Goal: Task Accomplishment & Management: Manage account settings

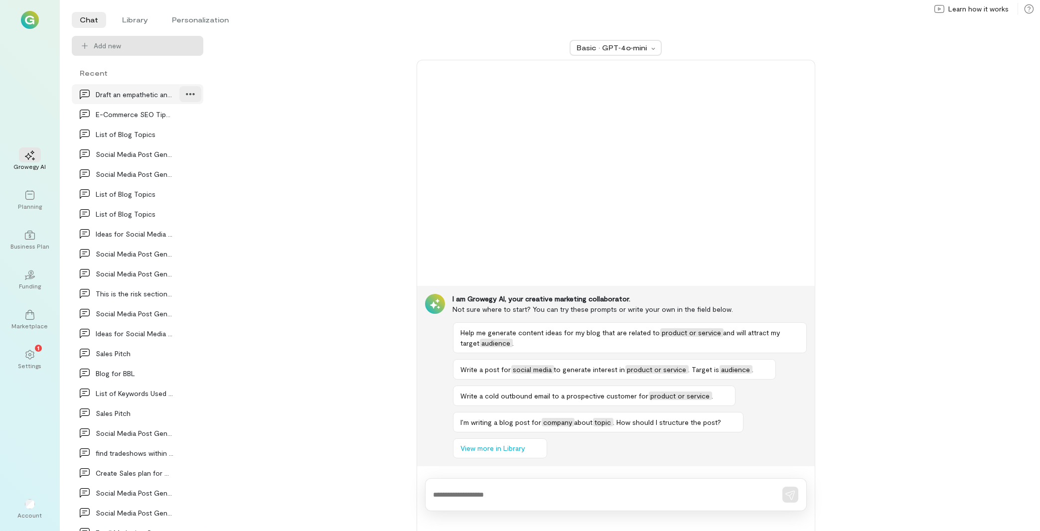
click at [186, 95] on icon at bounding box center [190, 94] width 8 height 2
click at [346, 122] on div "Basic · GPT‑4o‑mini I am Growegy AI, your creative marketing collaborator. Not …" at bounding box center [615, 283] width 801 height 495
click at [134, 22] on li "Library" at bounding box center [135, 20] width 42 height 16
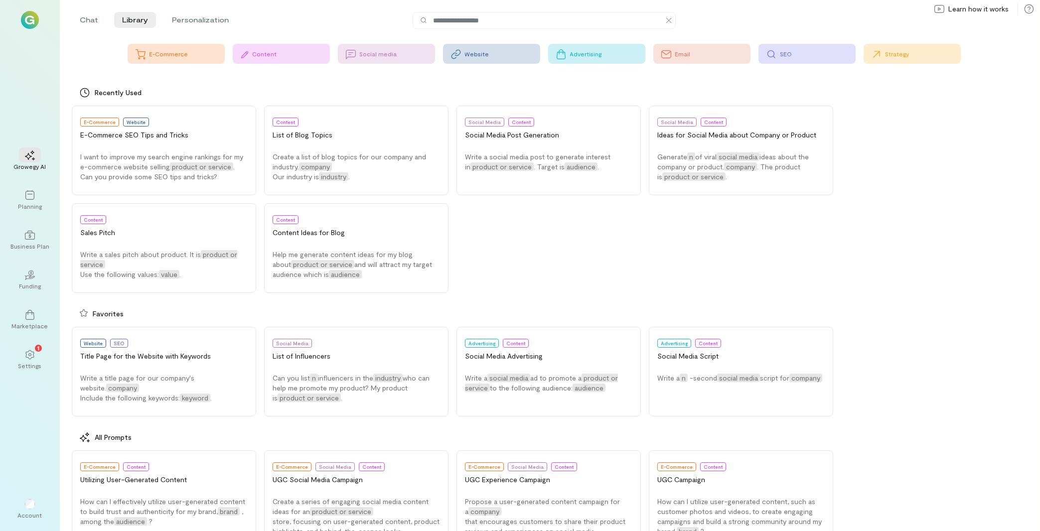
click at [808, 52] on div "SEO" at bounding box center [817, 54] width 75 height 8
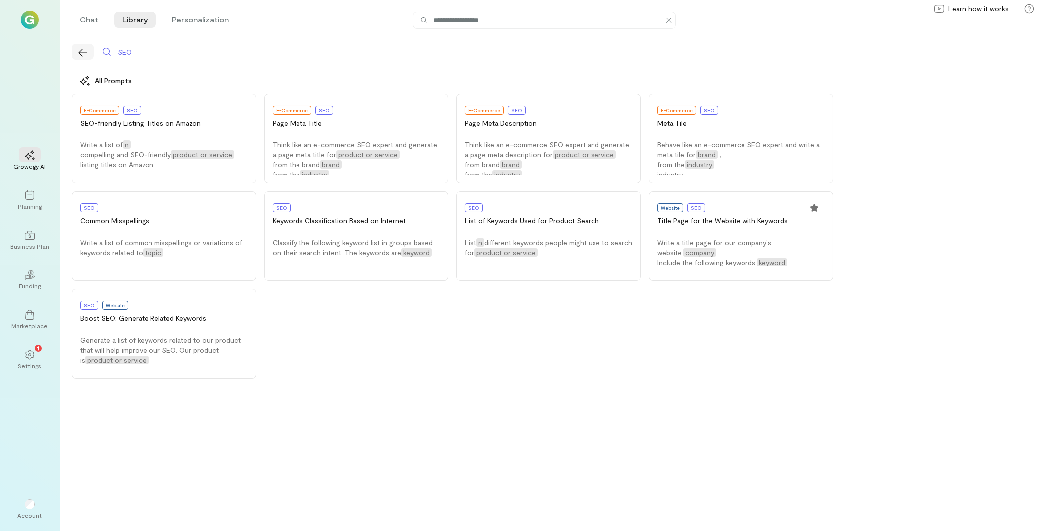
click at [87, 54] on icon "button" at bounding box center [83, 53] width 10 height 10
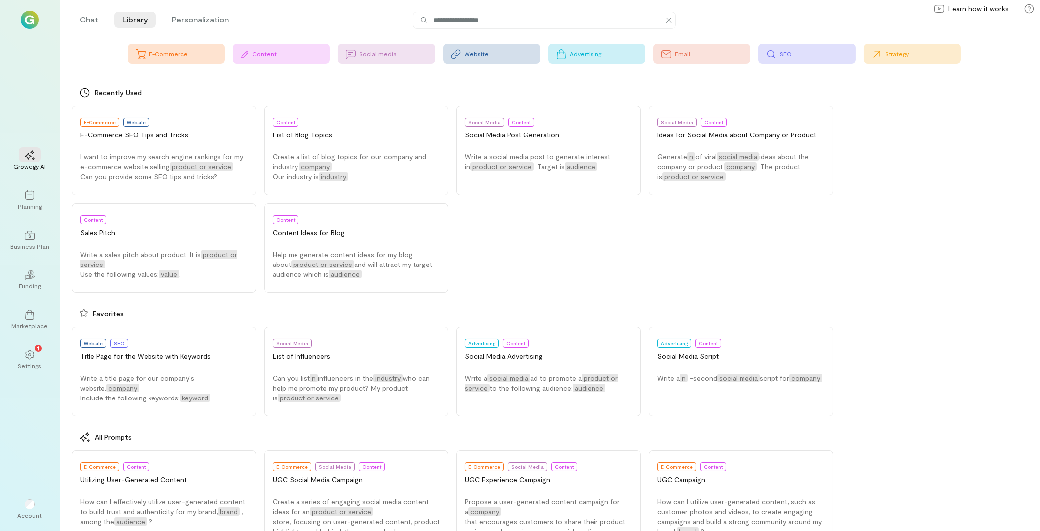
click at [268, 53] on div "Content" at bounding box center [291, 54] width 77 height 8
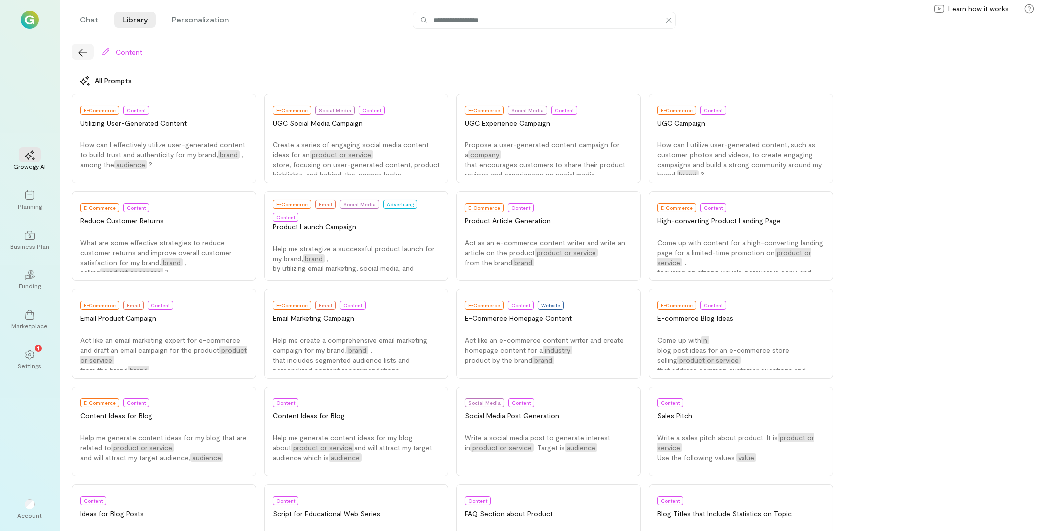
click at [89, 46] on button "button" at bounding box center [83, 52] width 22 height 16
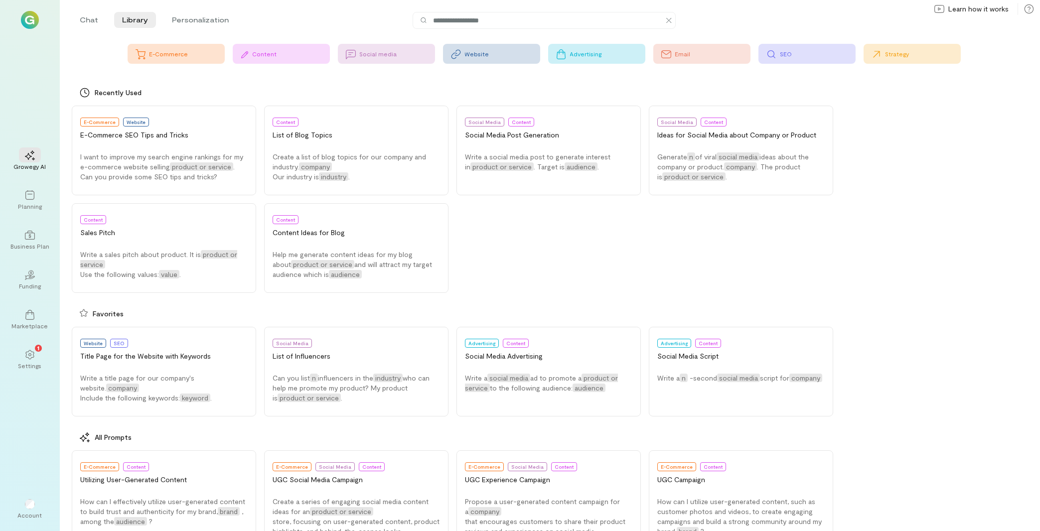
click at [905, 52] on div "Strategy" at bounding box center [922, 54] width 75 height 8
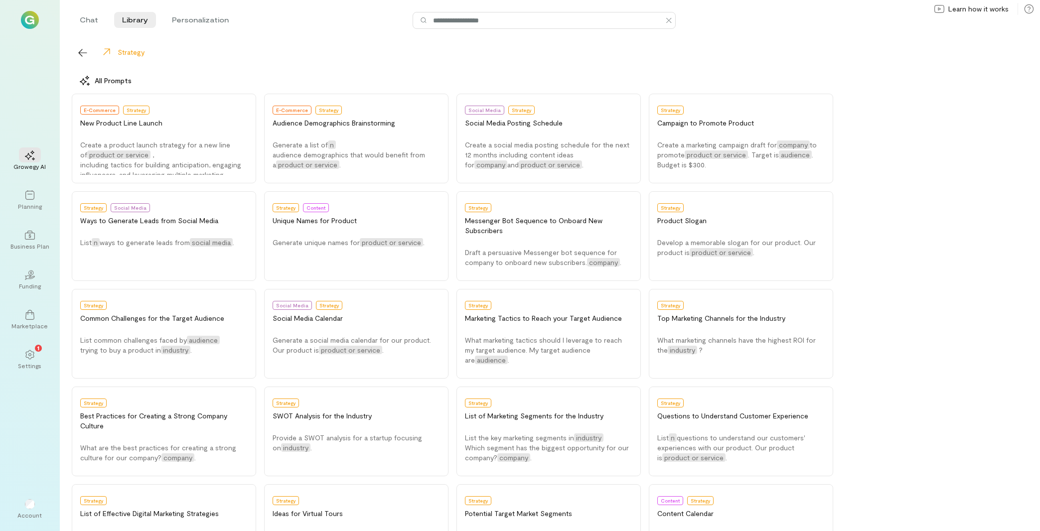
click at [508, 22] on input at bounding box center [548, 20] width 233 height 11
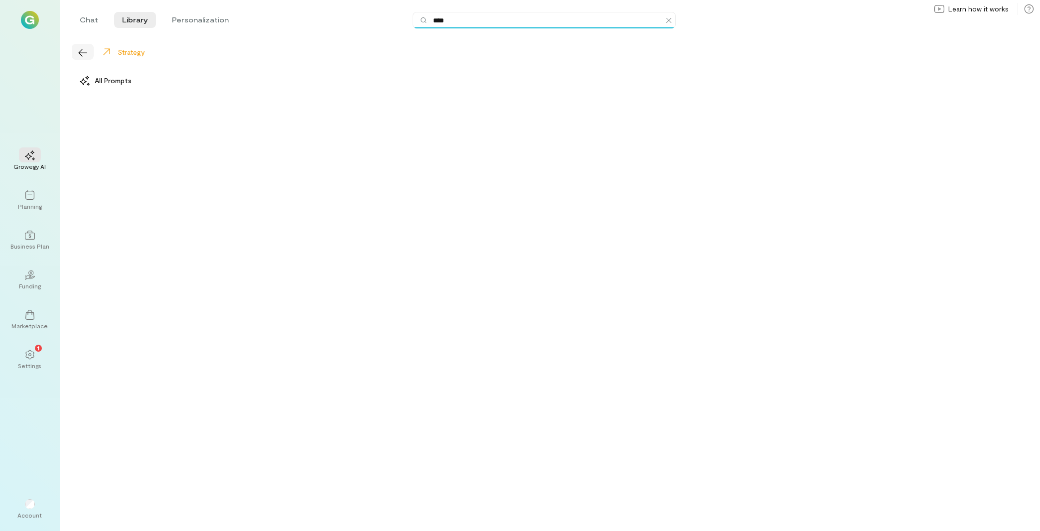
click at [84, 58] on button "button" at bounding box center [83, 52] width 22 height 16
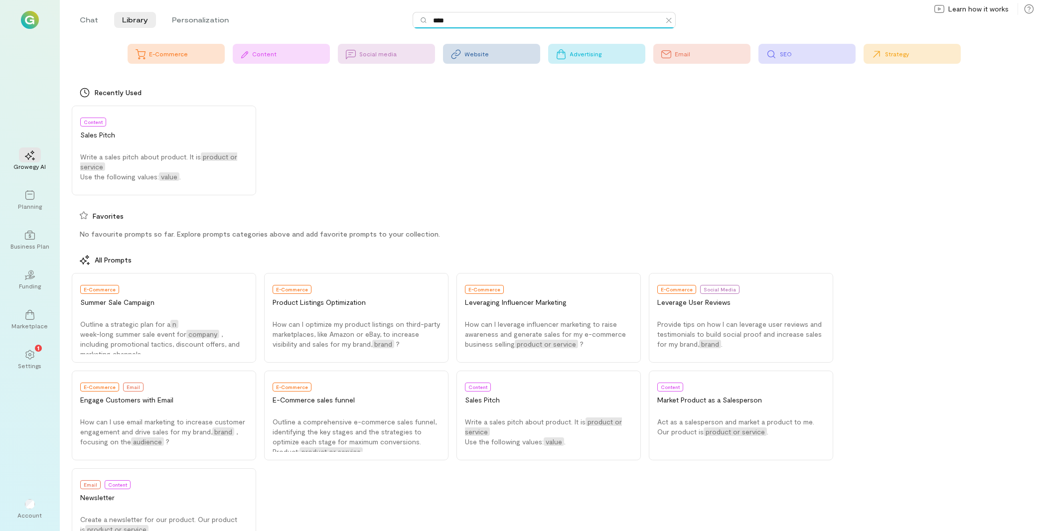
click at [529, 21] on input "****" at bounding box center [548, 20] width 233 height 11
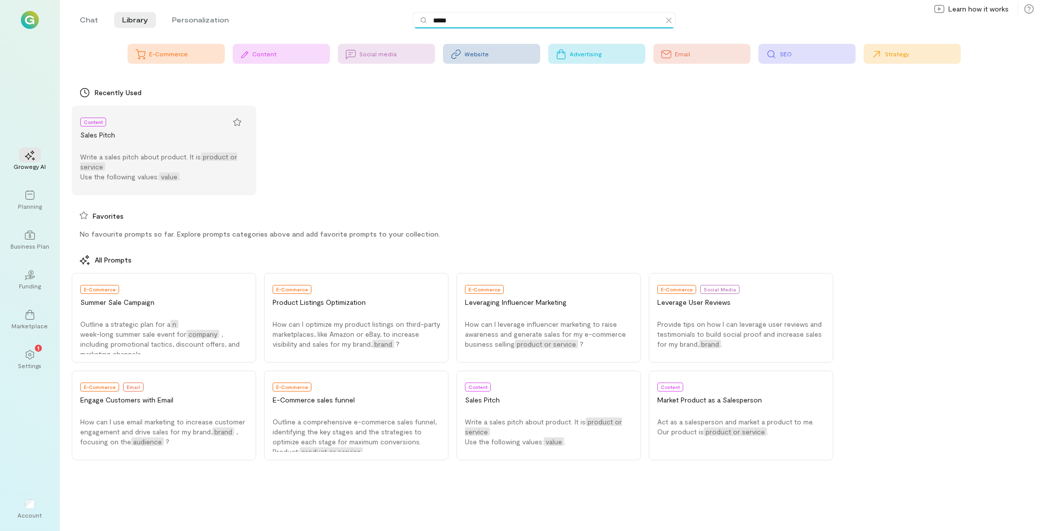
type input "*****"
click at [148, 150] on button "Content Sales Pitch Write a sales pitch about product. It is product or service…" at bounding box center [164, 151] width 184 height 90
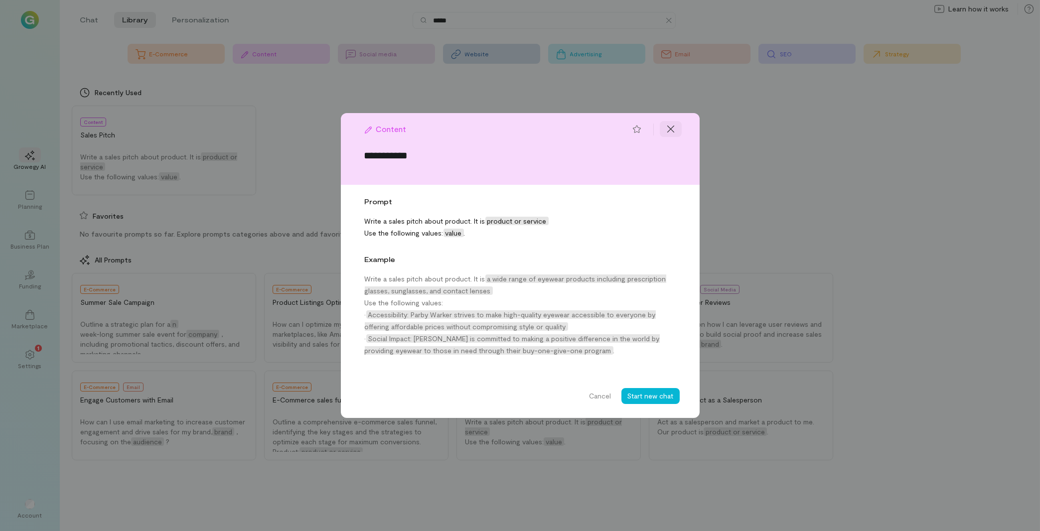
click at [669, 126] on icon at bounding box center [671, 129] width 10 height 10
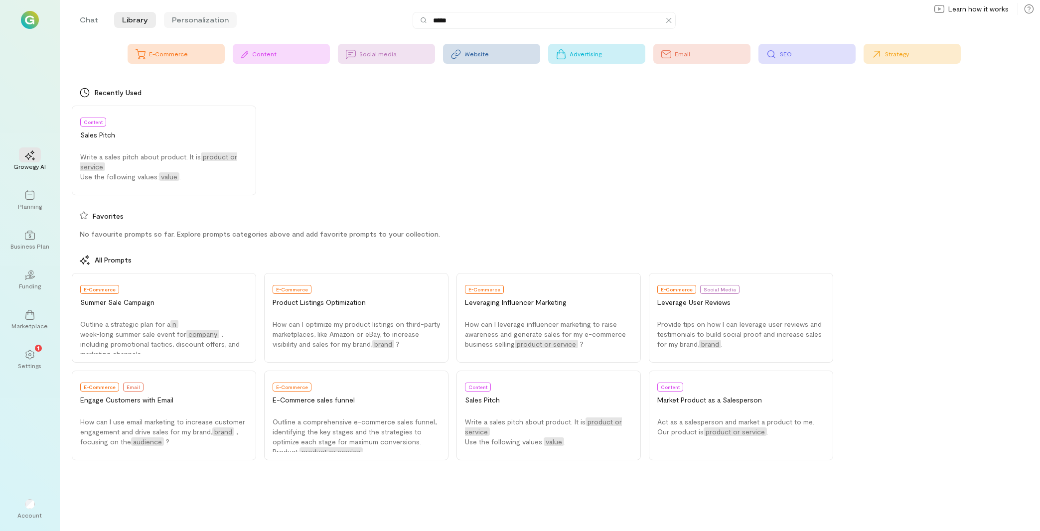
click at [193, 23] on li "Personalization" at bounding box center [200, 20] width 73 height 16
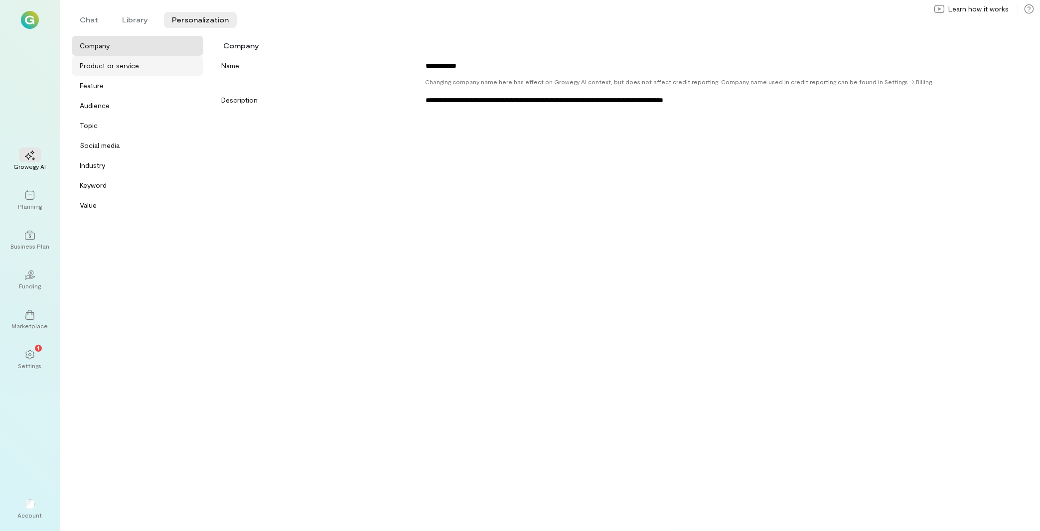
click at [109, 70] on div "Product or service" at bounding box center [109, 66] width 59 height 10
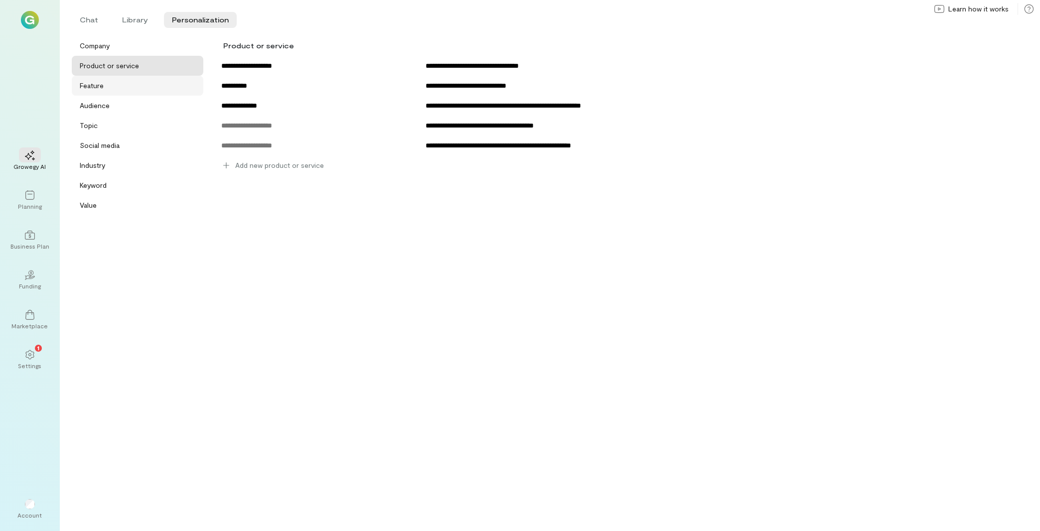
click at [127, 84] on div "Feature" at bounding box center [141, 86] width 122 height 10
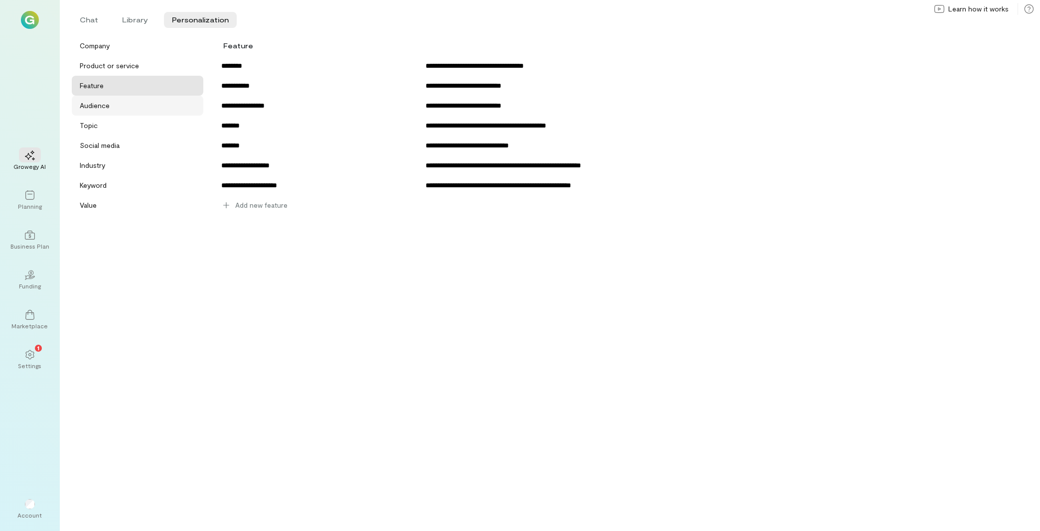
click at [140, 112] on div "Audience" at bounding box center [138, 106] width 132 height 20
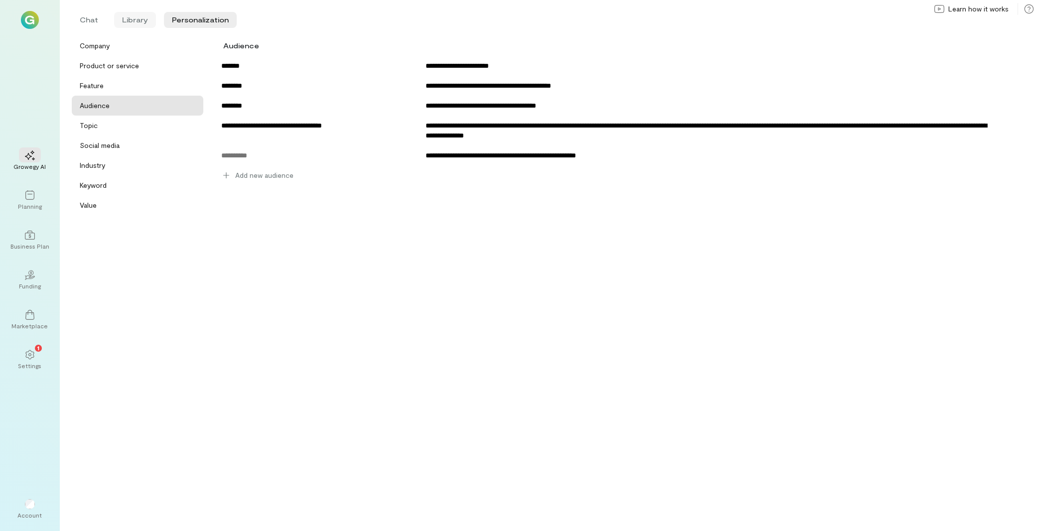
click at [130, 26] on li "Library" at bounding box center [135, 20] width 42 height 16
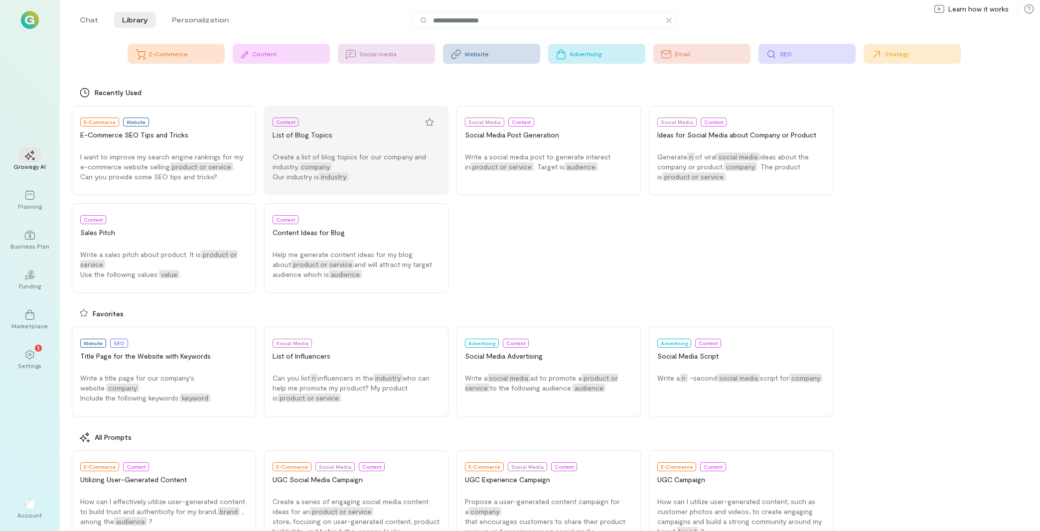
click at [400, 157] on span "Create a list of blog topics for our company and industry." at bounding box center [349, 161] width 153 height 18
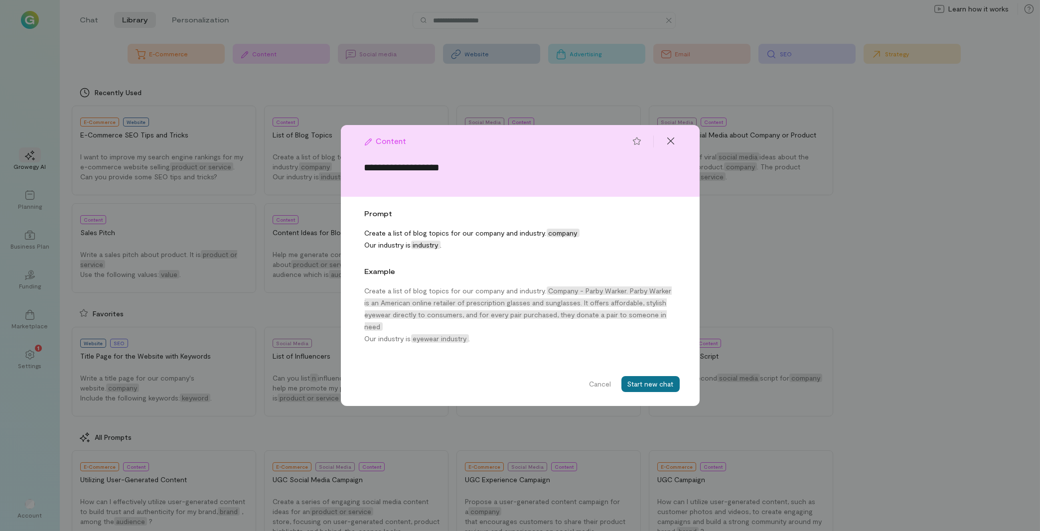
click at [655, 385] on button "Start new chat" at bounding box center [650, 384] width 58 height 16
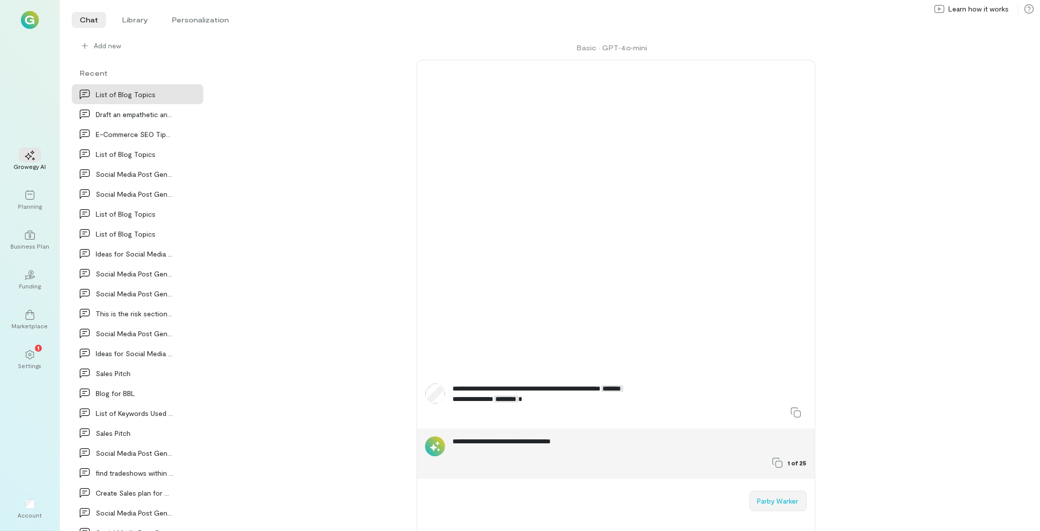
click at [783, 503] on button "Parby Warker" at bounding box center [777, 501] width 57 height 20
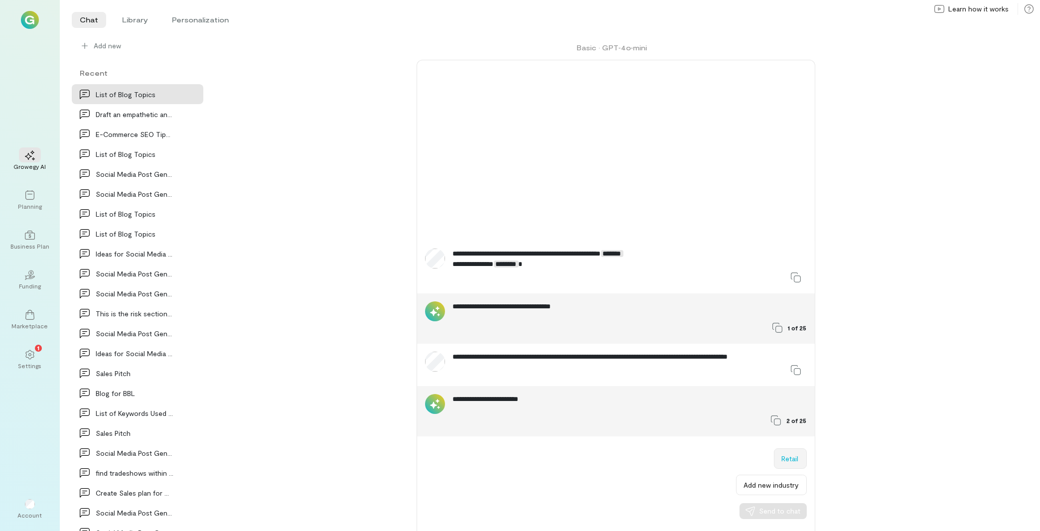
click at [794, 456] on button "Retail" at bounding box center [790, 458] width 33 height 20
click at [786, 516] on span "Send to chat" at bounding box center [779, 511] width 41 height 10
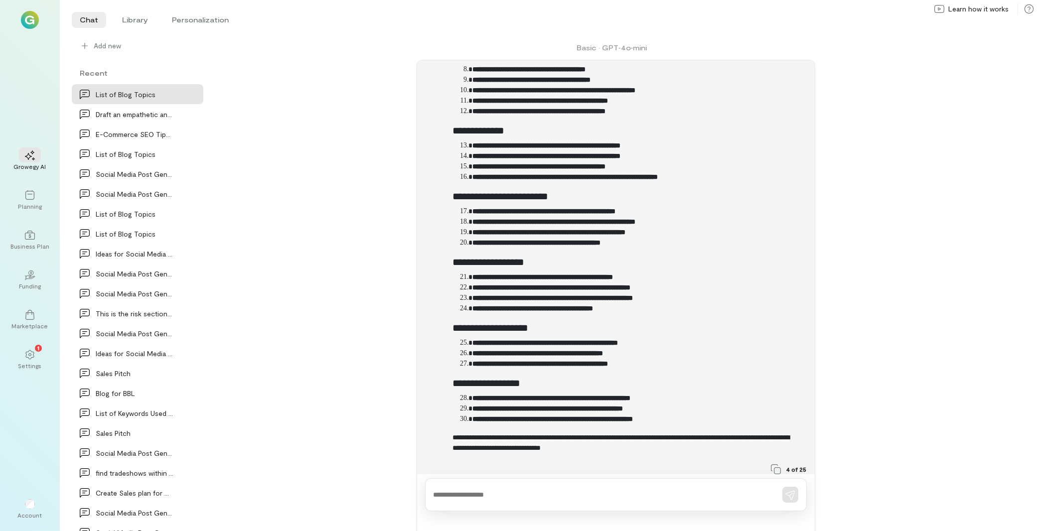
scroll to position [522, 0]
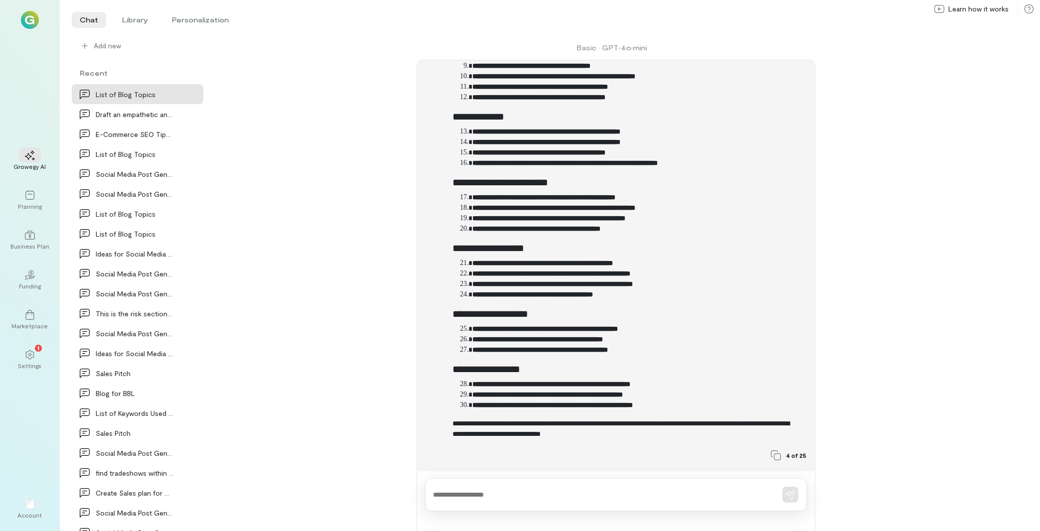
click at [623, 485] on div at bounding box center [616, 494] width 382 height 33
click at [594, 491] on textarea at bounding box center [601, 495] width 337 height 10
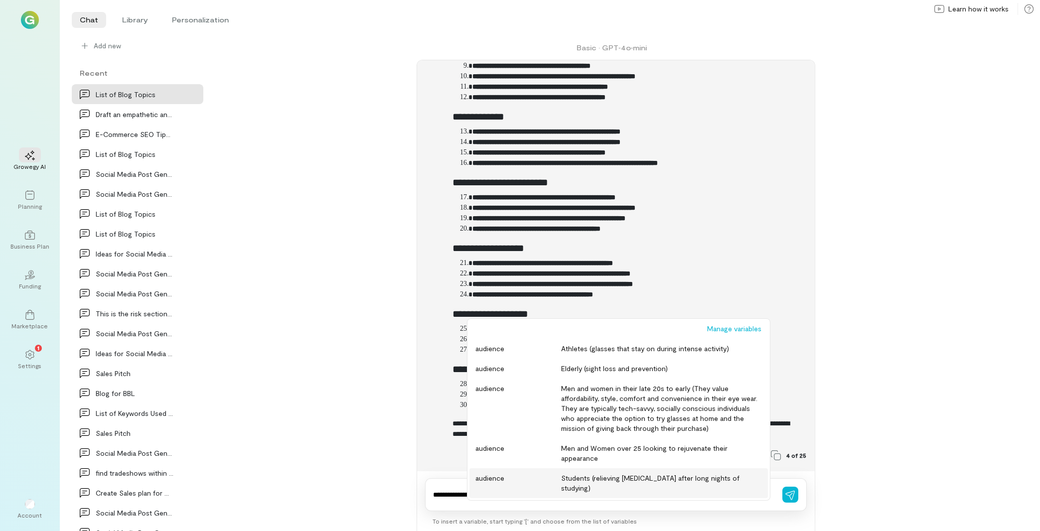
click at [611, 480] on div "Students (relieving [MEDICAL_DATA] after long nights of studying)" at bounding box center [661, 483] width 200 height 20
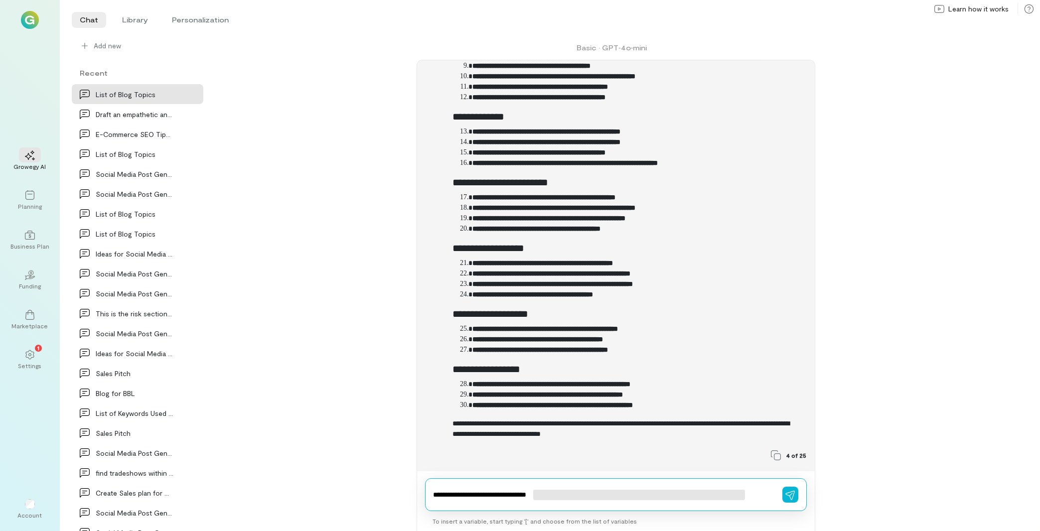
type textarea "**********"
click at [794, 495] on icon "button" at bounding box center [790, 495] width 10 height 10
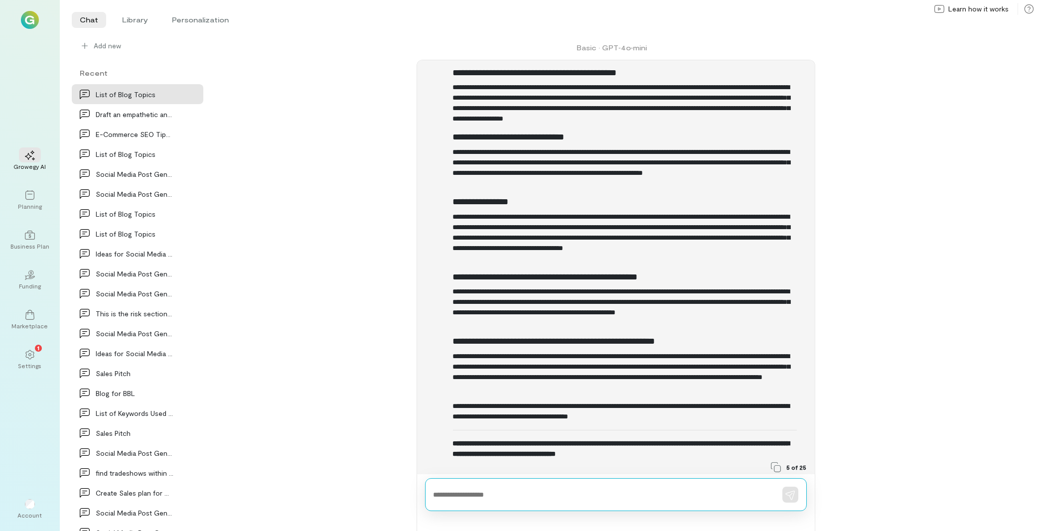
scroll to position [1343, 0]
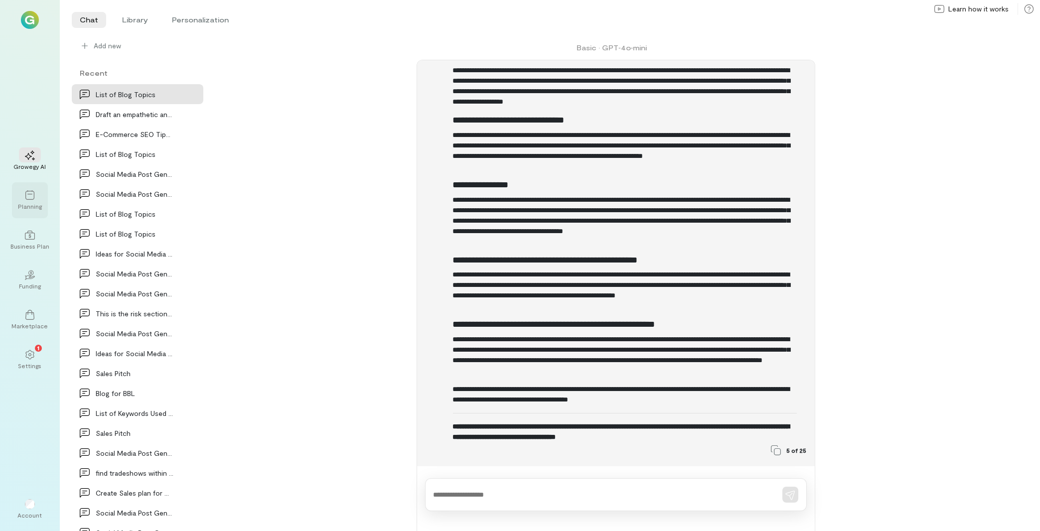
click at [38, 204] on div "Planning" at bounding box center [30, 206] width 24 height 8
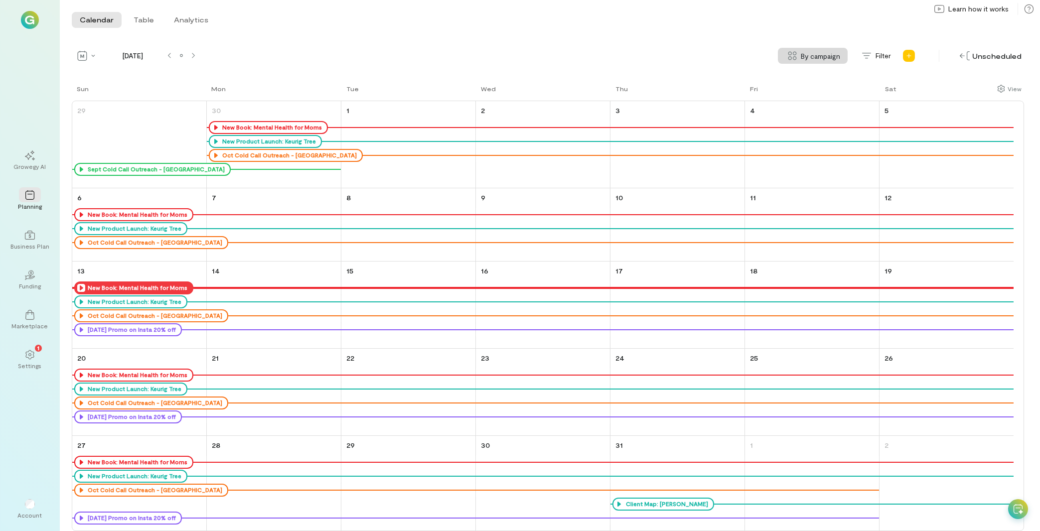
click at [80, 288] on icon at bounding box center [81, 288] width 8 height 8
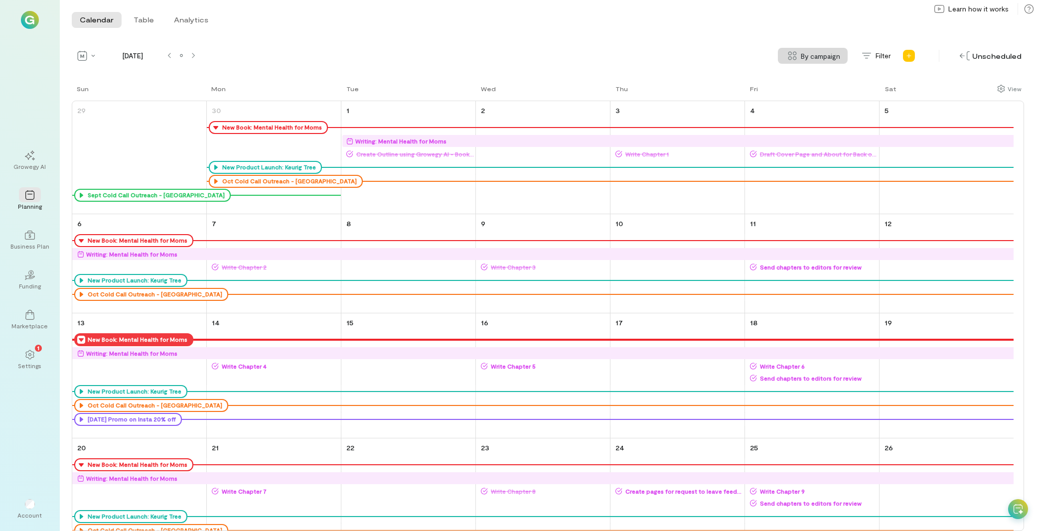
scroll to position [23, 0]
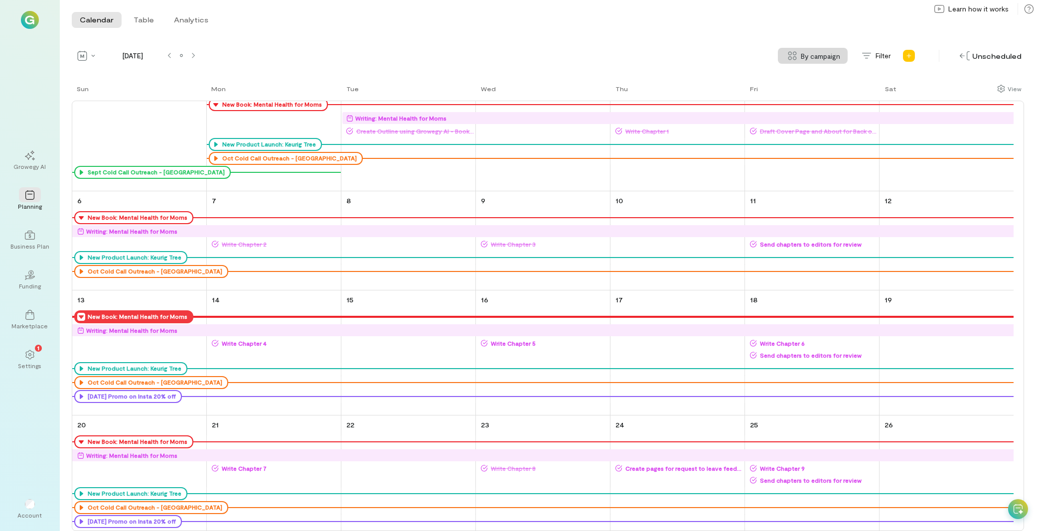
click at [791, 244] on span "Send chapters to editors for review" at bounding box center [817, 244] width 121 height 8
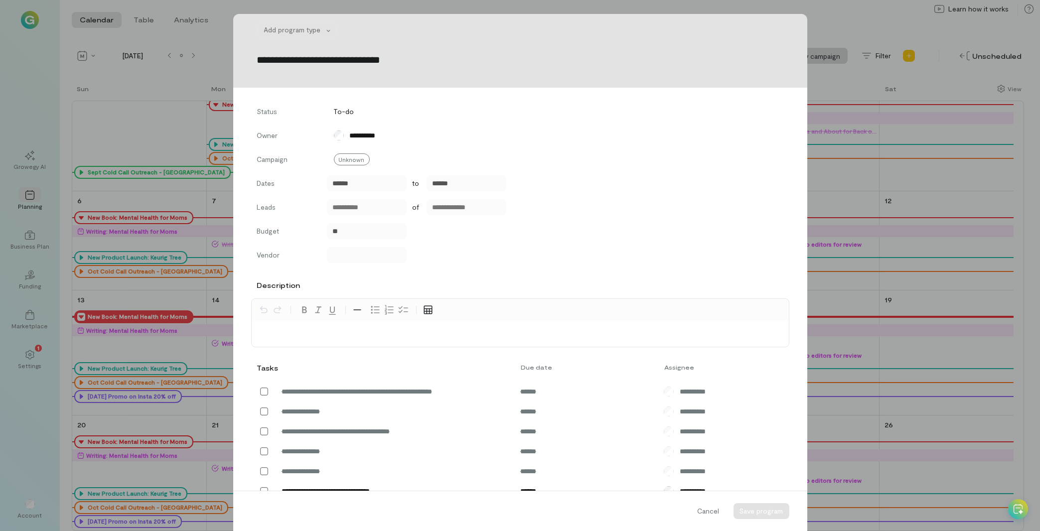
scroll to position [225, 0]
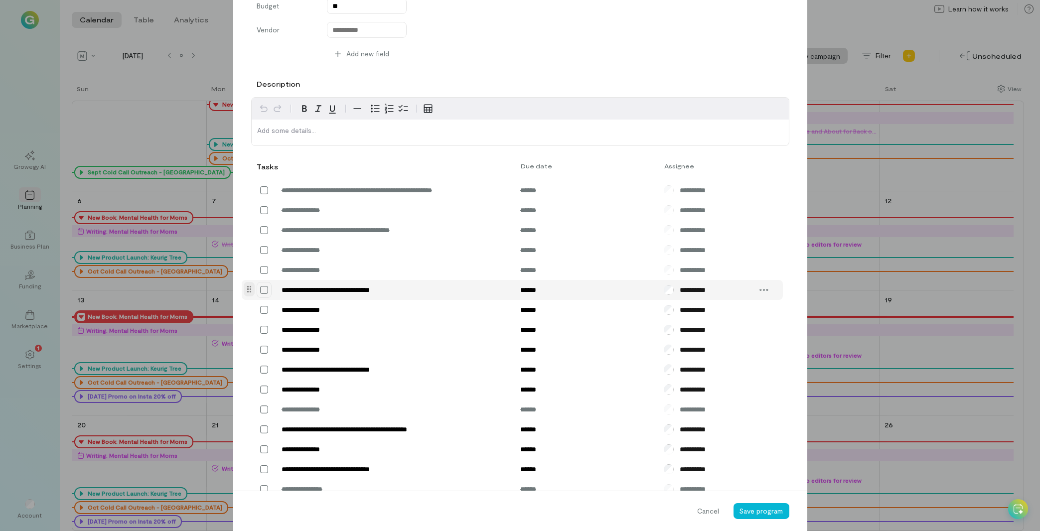
click at [259, 290] on icon at bounding box center [264, 290] width 10 height 10
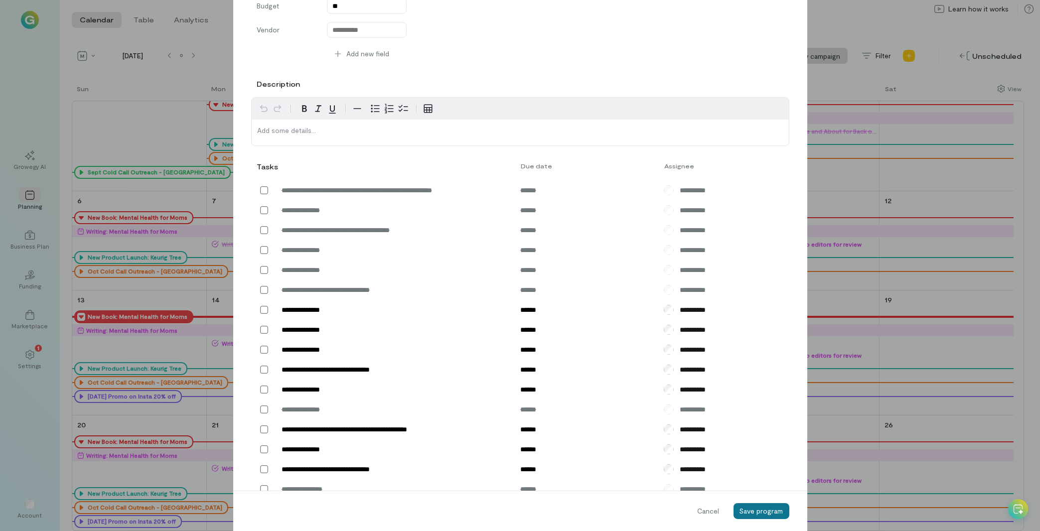
click at [769, 509] on span "Save program" at bounding box center [761, 511] width 44 height 8
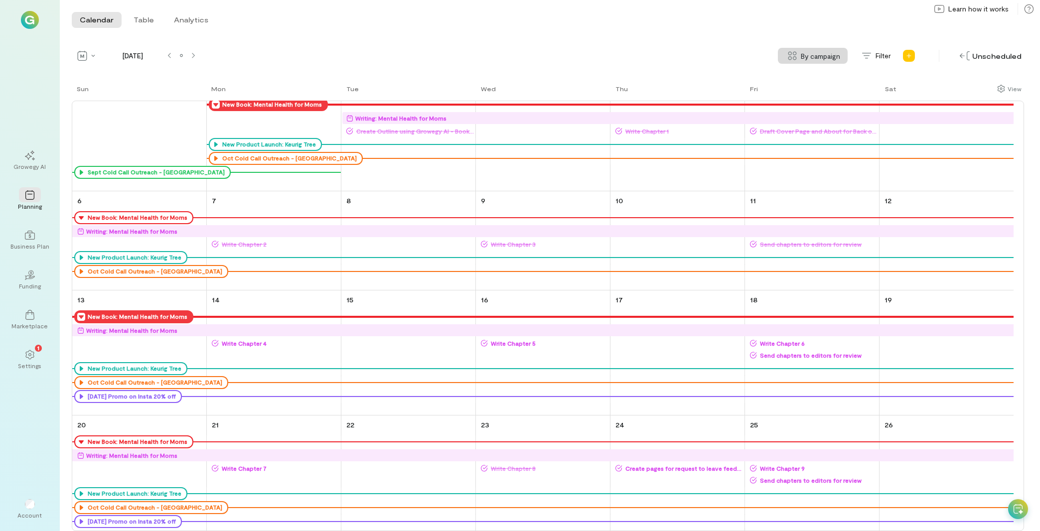
click at [214, 106] on icon at bounding box center [216, 105] width 8 height 8
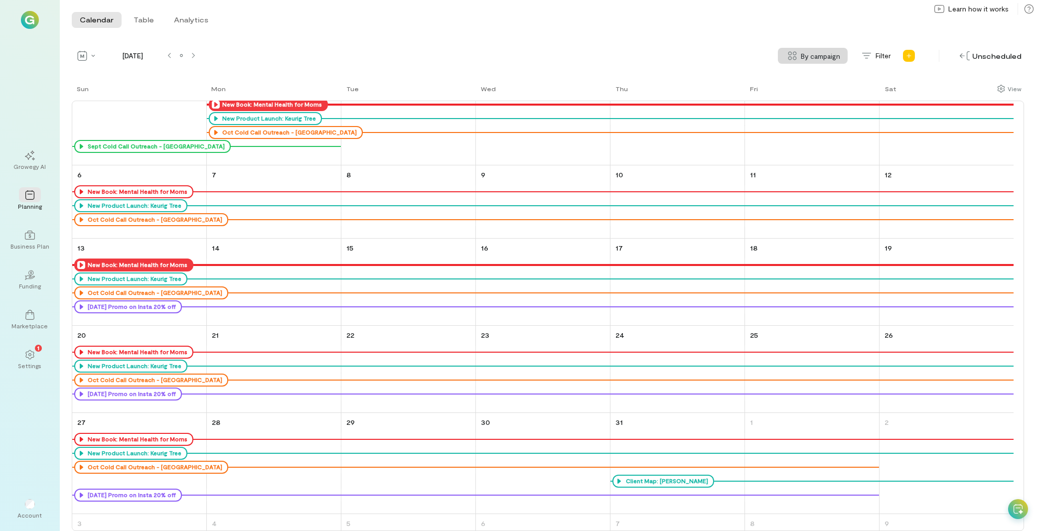
scroll to position [0, 0]
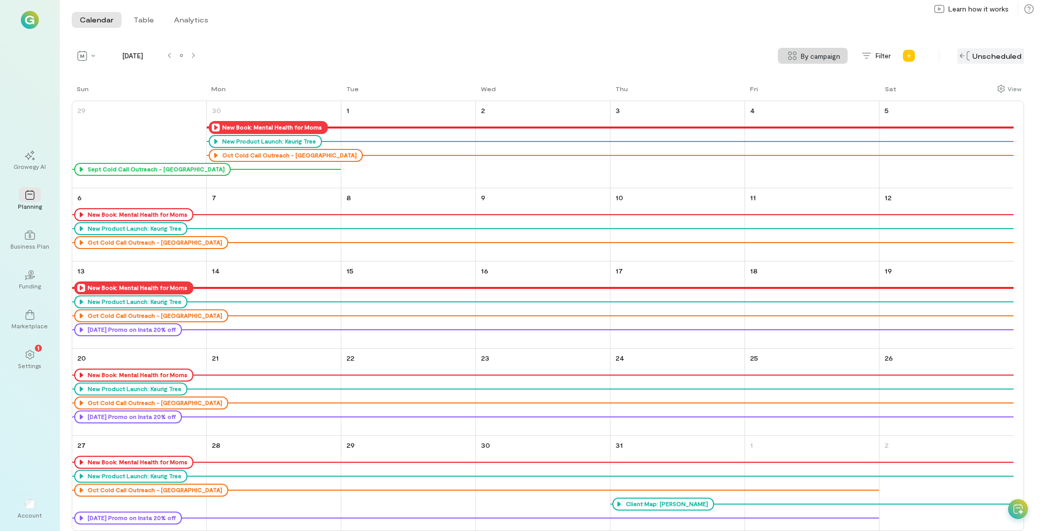
click at [962, 56] on img at bounding box center [965, 55] width 10 height 9
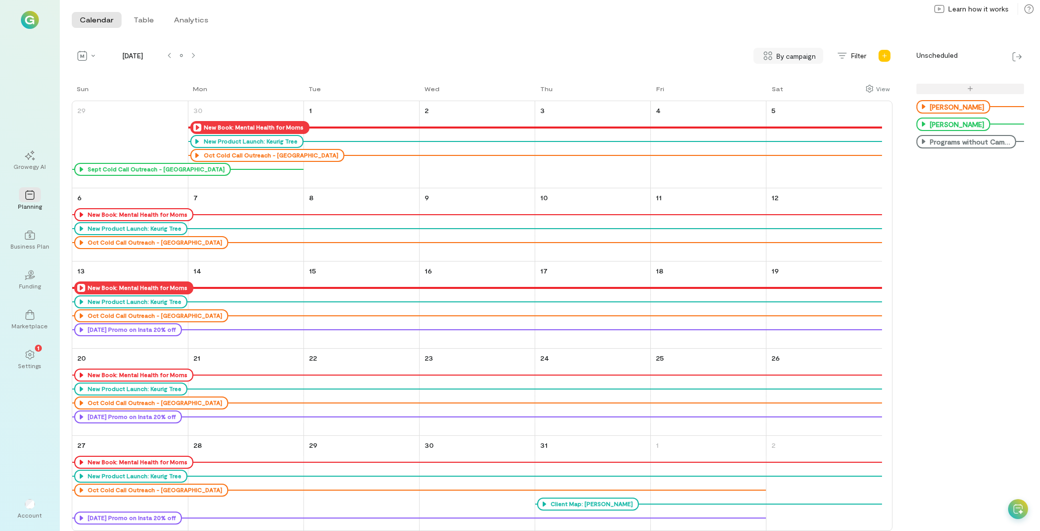
click at [790, 54] on span "By campaign" at bounding box center [796, 56] width 39 height 10
click at [782, 98] on span "No grouping" at bounding box center [784, 99] width 40 height 10
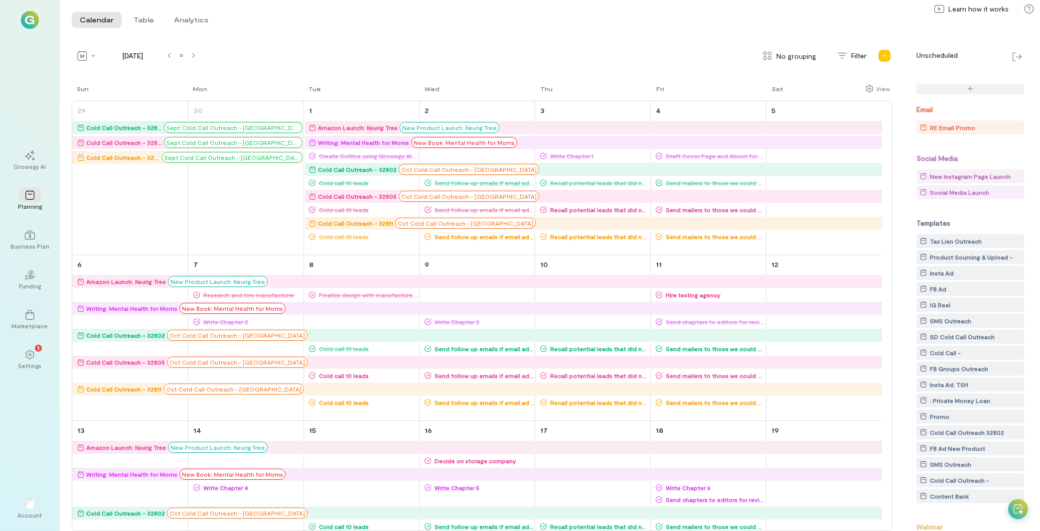
click at [968, 338] on div "SD Cold Call Outreach" at bounding box center [962, 337] width 65 height 10
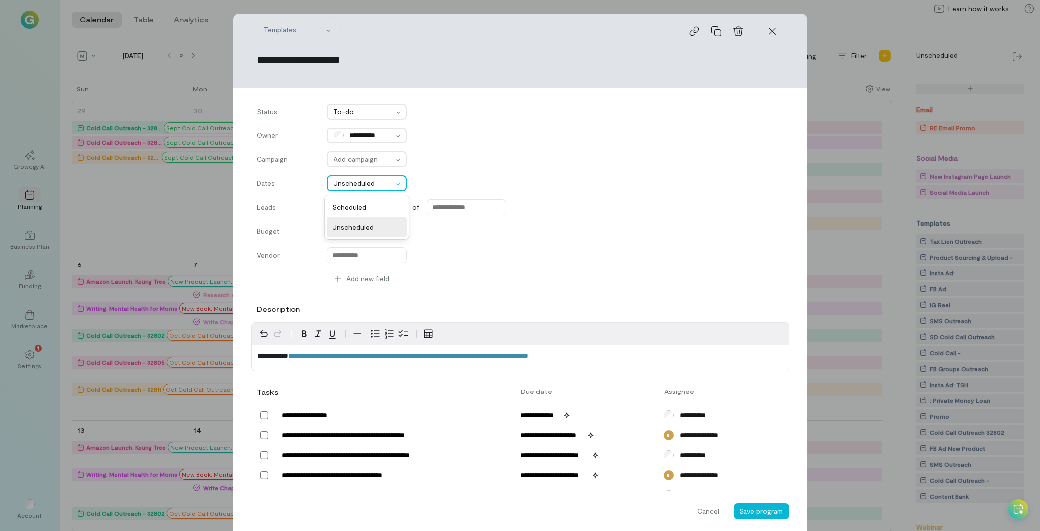
click at [363, 179] on div at bounding box center [363, 183] width 59 height 12
click at [363, 205] on span "Scheduled" at bounding box center [367, 207] width 68 height 10
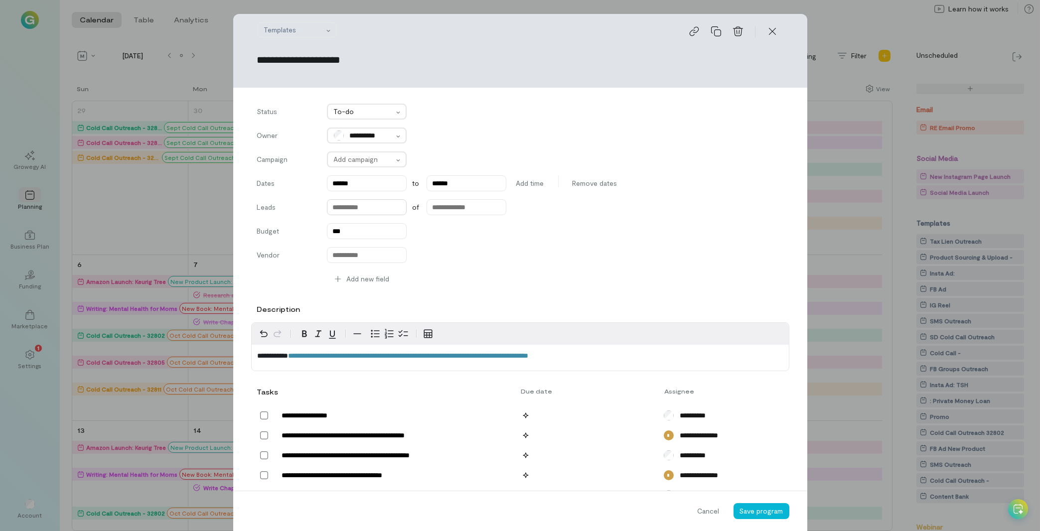
type input "******"
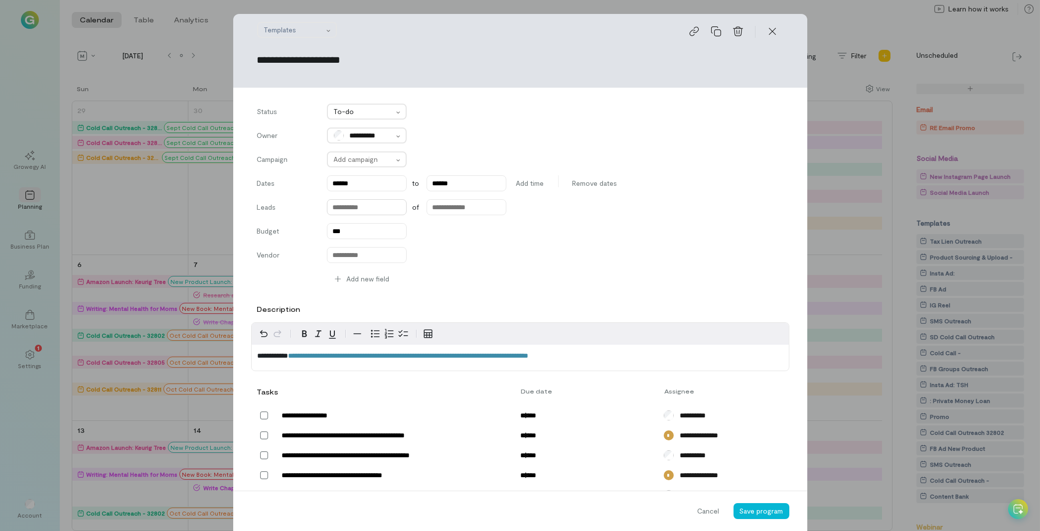
type input "******"
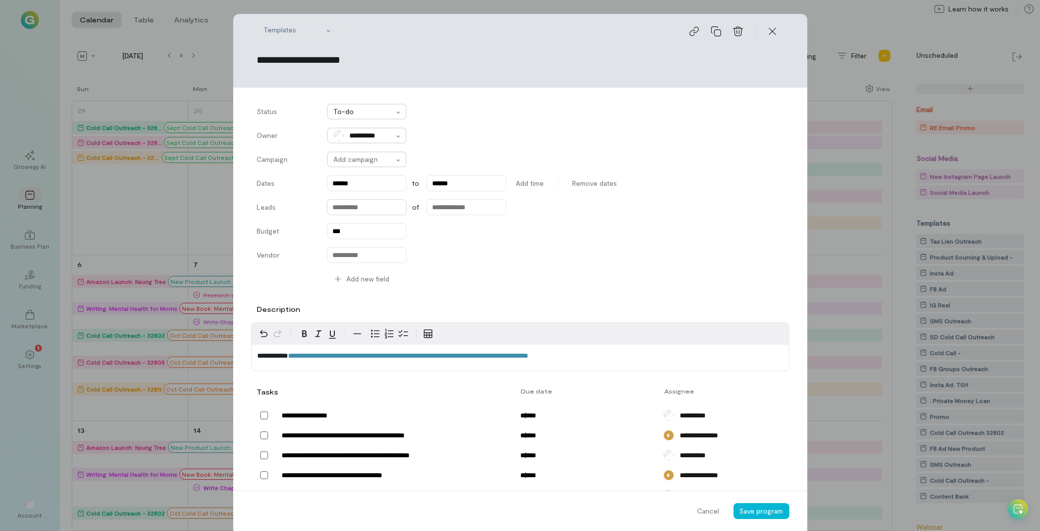
type input "******"
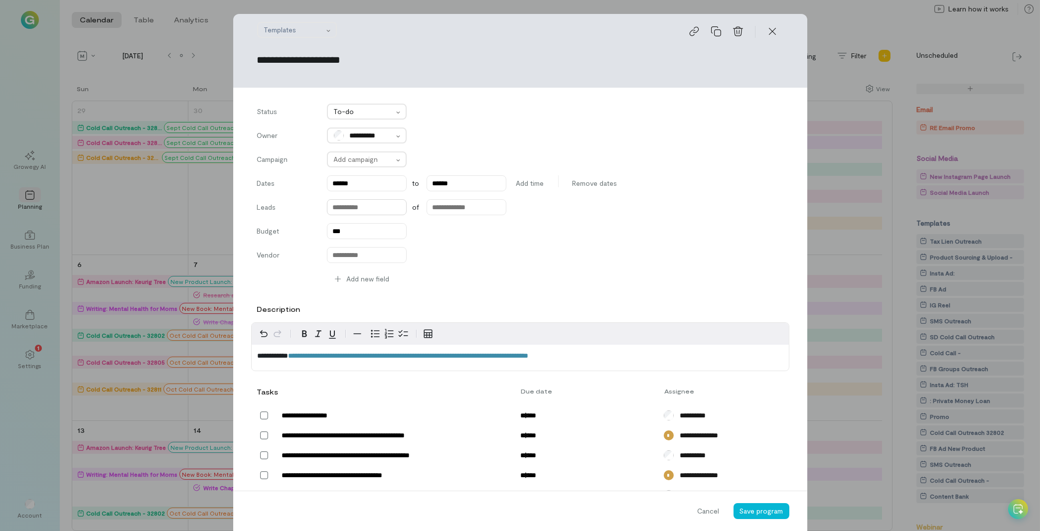
type input "******"
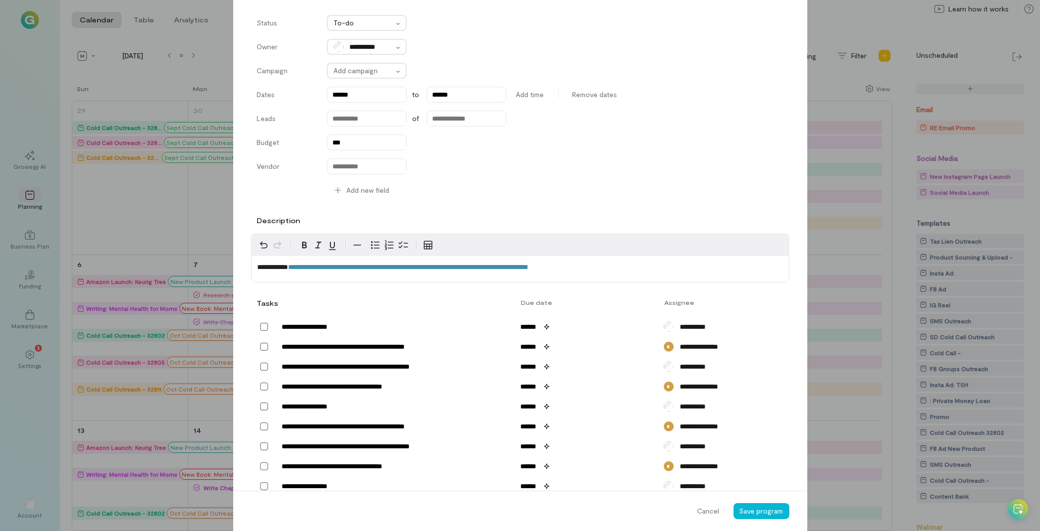
scroll to position [113, 0]
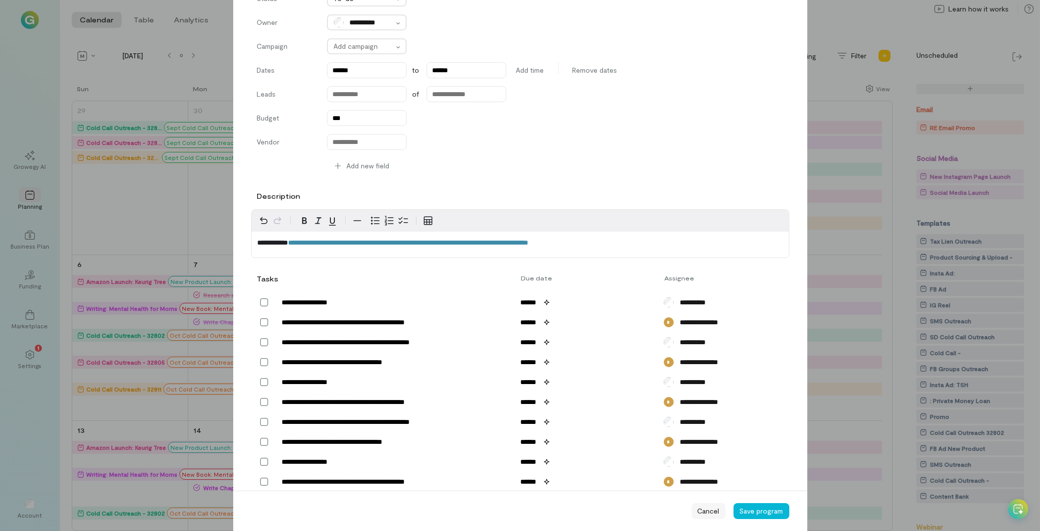
click at [714, 510] on span "Cancel" at bounding box center [709, 511] width 22 height 10
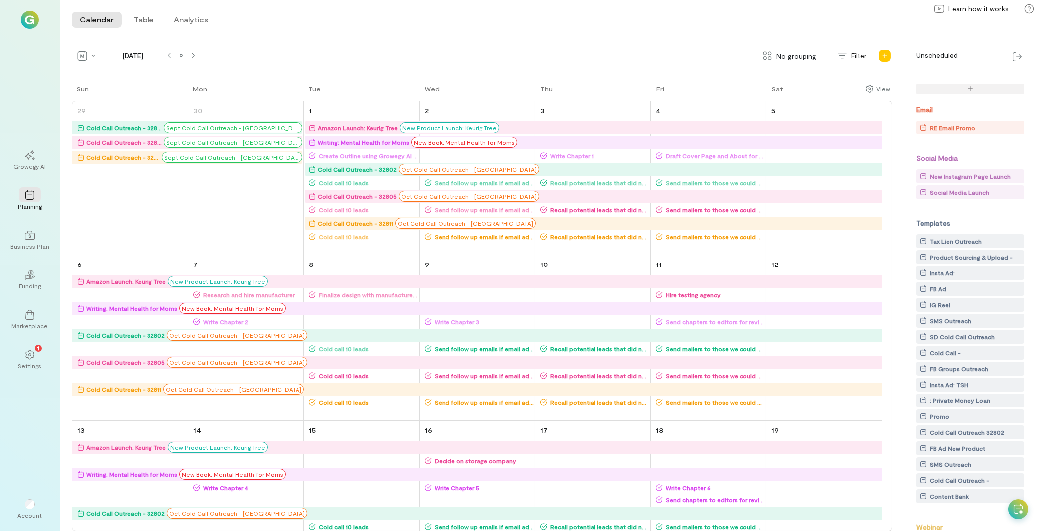
click at [1019, 508] on icon at bounding box center [1018, 509] width 10 height 10
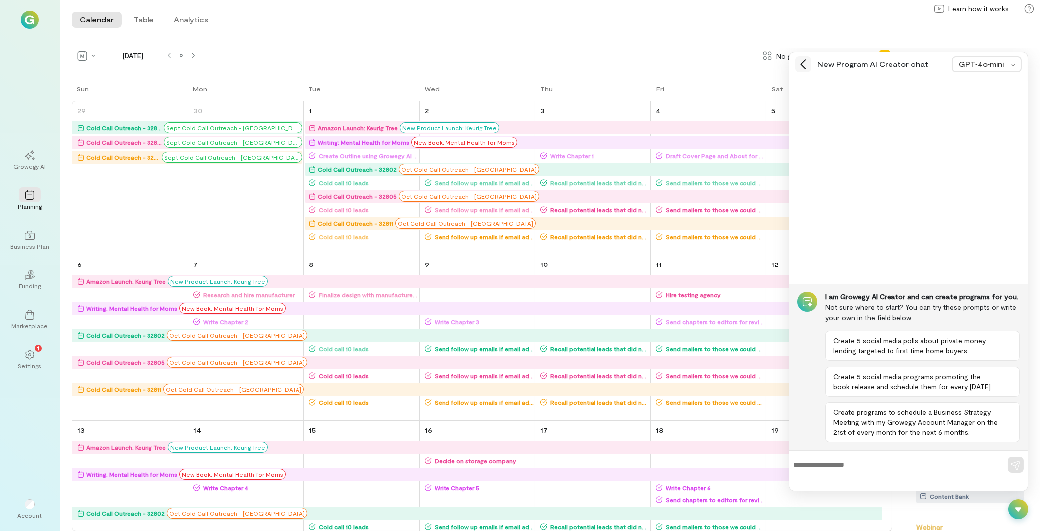
click at [806, 65] on icon at bounding box center [803, 64] width 10 height 10
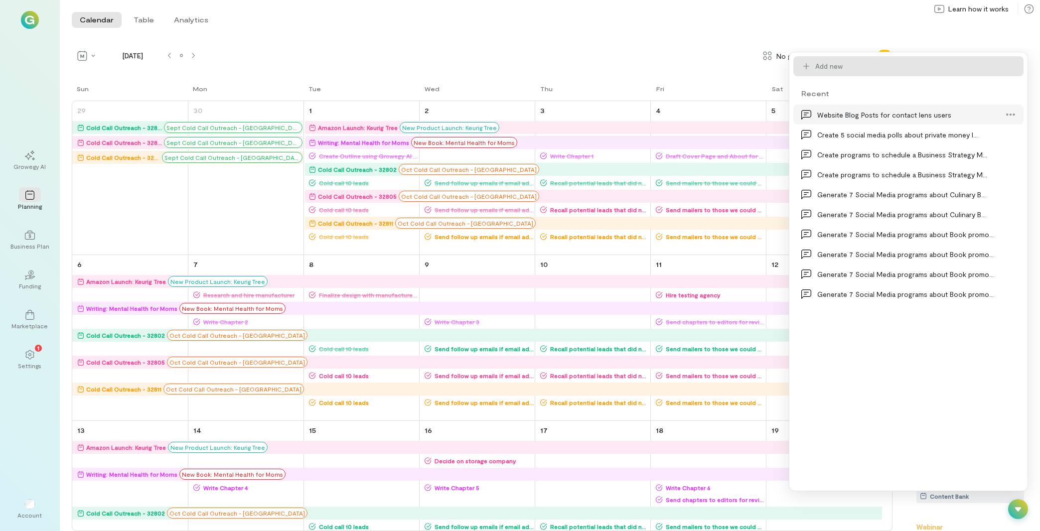
click at [850, 110] on div "Website Blog Posts for contact lens users" at bounding box center [905, 115] width 176 height 10
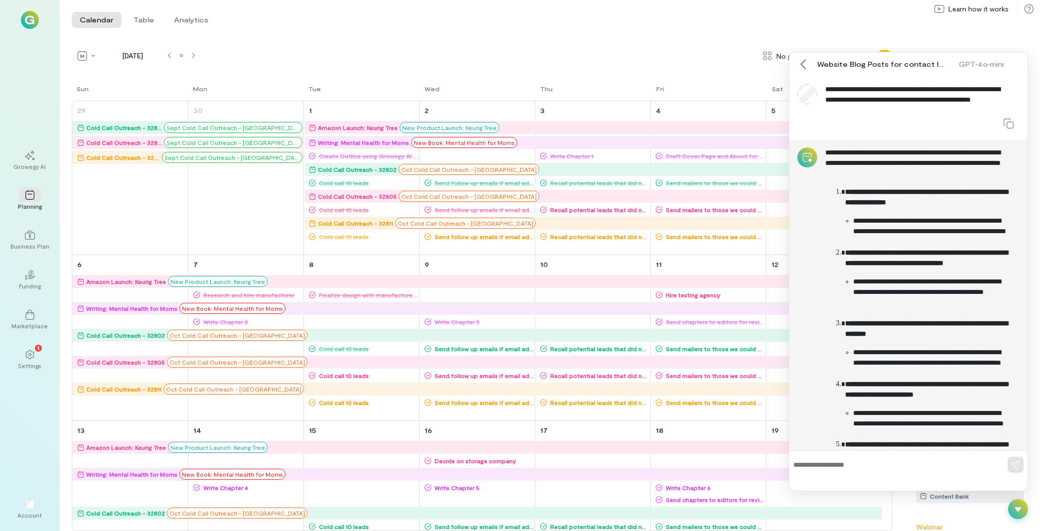
scroll to position [537, 0]
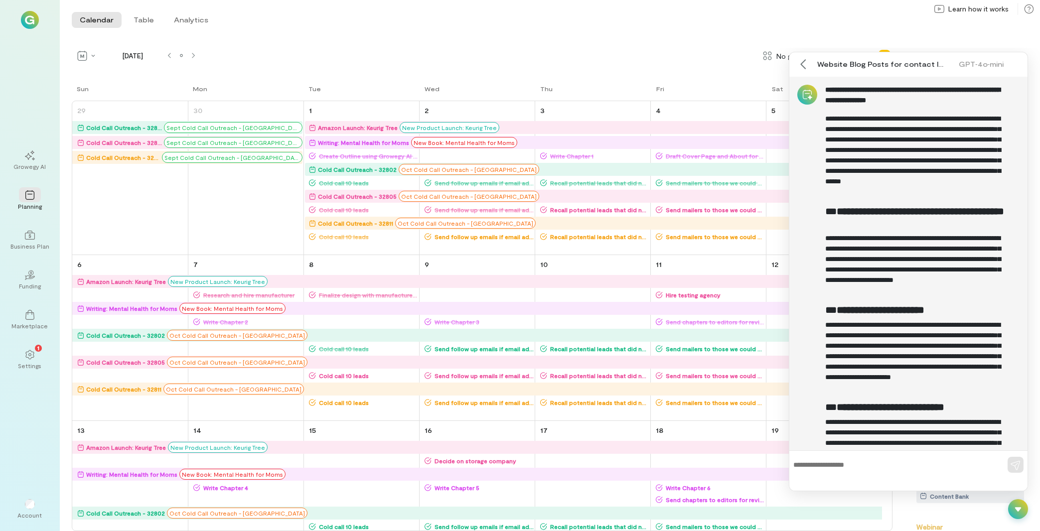
click at [1019, 509] on icon at bounding box center [1018, 509] width 6 height 4
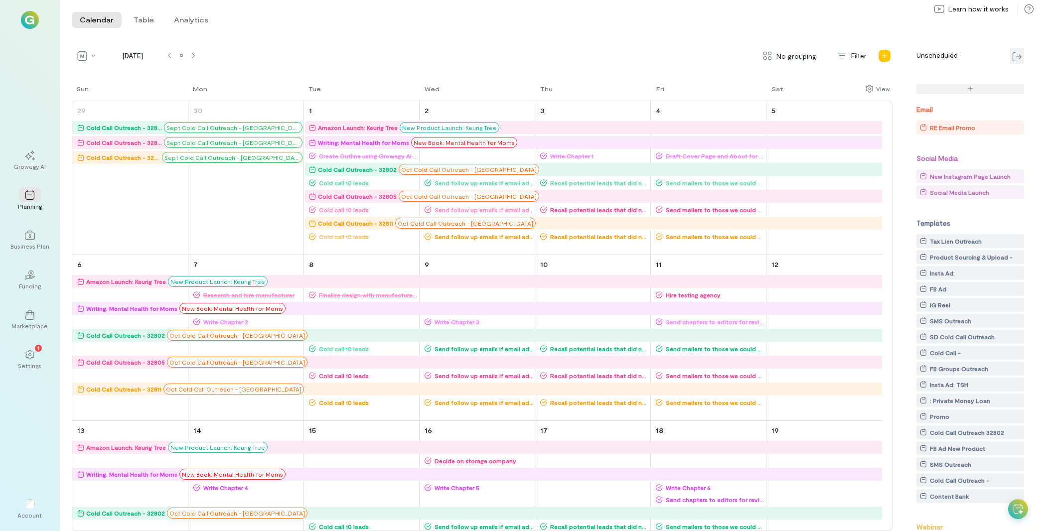
click at [1018, 54] on img at bounding box center [1016, 56] width 9 height 9
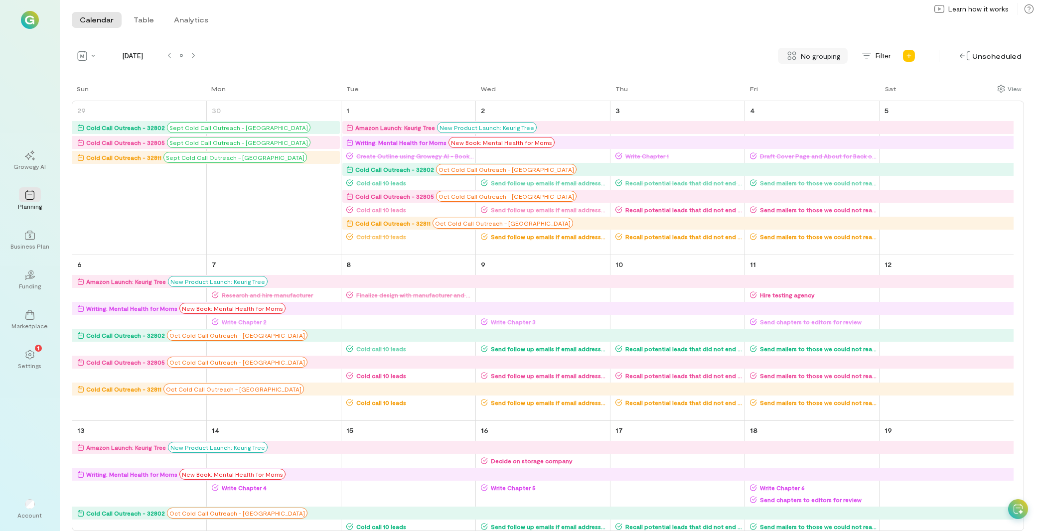
click at [827, 52] on span "No grouping" at bounding box center [821, 56] width 40 height 10
click at [818, 73] on span "By campaign" at bounding box center [807, 77] width 39 height 10
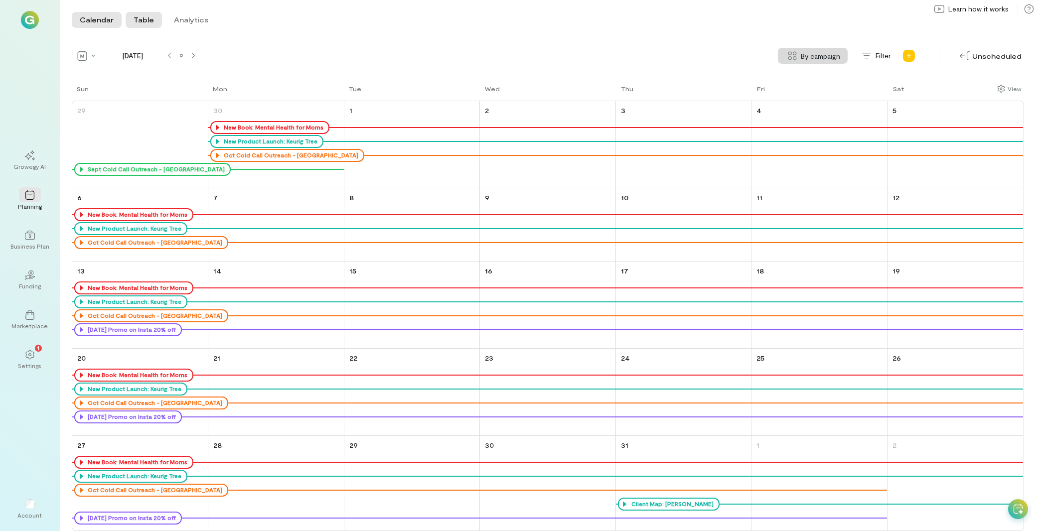
click at [140, 20] on button "Table" at bounding box center [144, 20] width 36 height 16
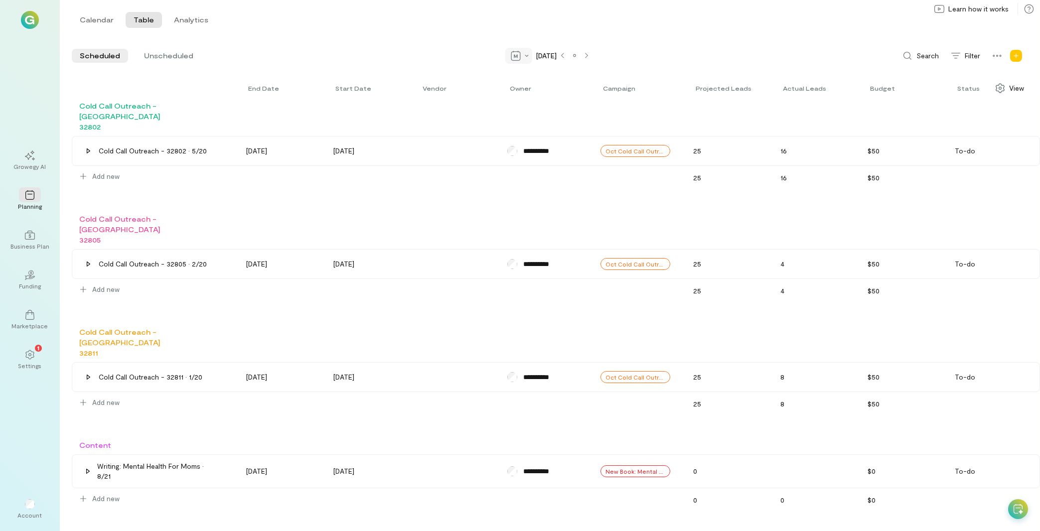
click at [511, 58] on div at bounding box center [518, 56] width 27 height 16
click at [533, 76] on span "Quarter" at bounding box center [542, 75] width 24 height 10
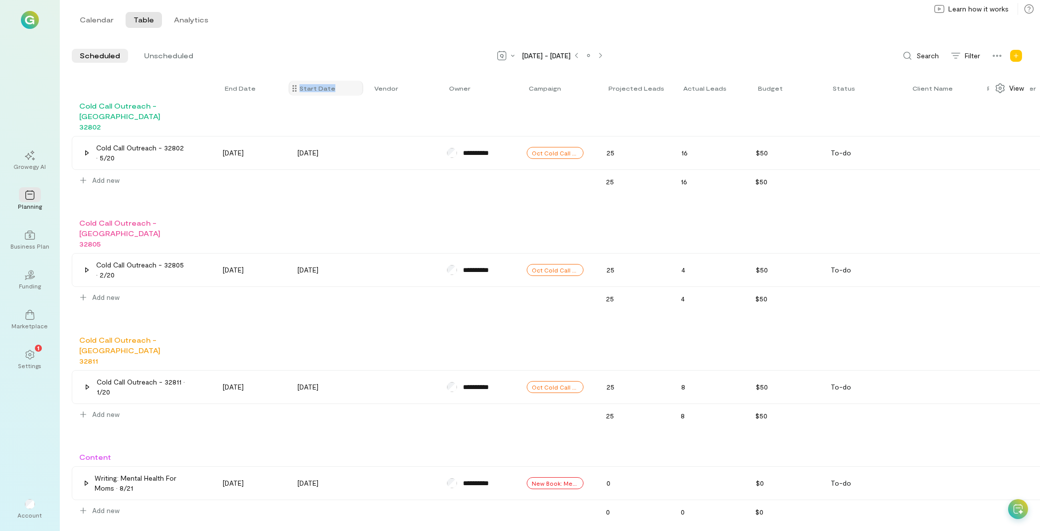
drag, startPoint x: 291, startPoint y: 87, endPoint x: 360, endPoint y: 88, distance: 68.3
click at [363, 88] on div "End date Start date Vendor Owner Campaign Projected leads Actual leads Budget S…" at bounding box center [636, 88] width 1129 height 25
drag, startPoint x: 294, startPoint y: 87, endPoint x: 354, endPoint y: 86, distance: 59.8
click at [354, 86] on div "End date Start date Vendor Owner Campaign Projected leads Actual leads Budget S…" at bounding box center [636, 88] width 1129 height 25
click at [1009, 86] on span "View" at bounding box center [1016, 88] width 15 height 10
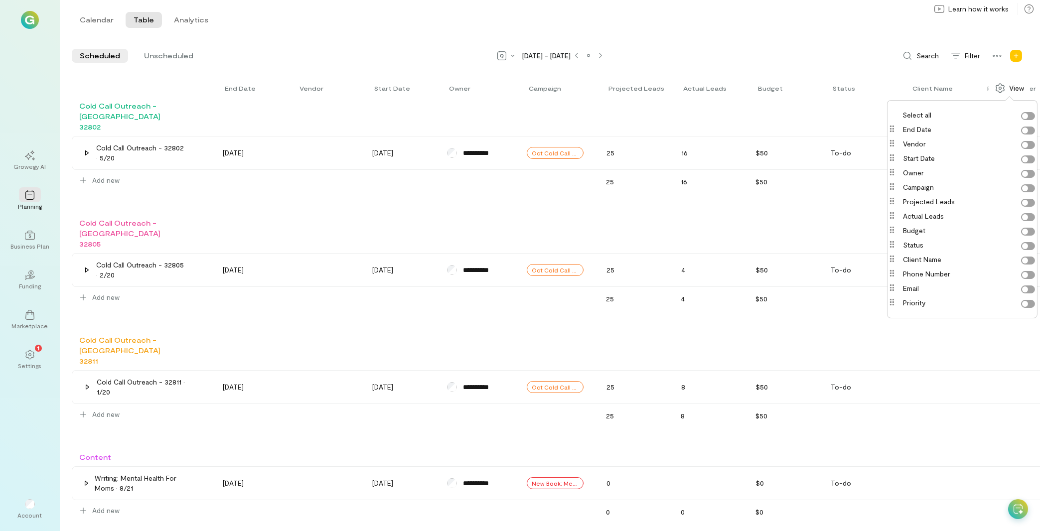
click at [849, 38] on div "Calendar Table Analytics Calendar Table Analytics" at bounding box center [550, 20] width 980 height 40
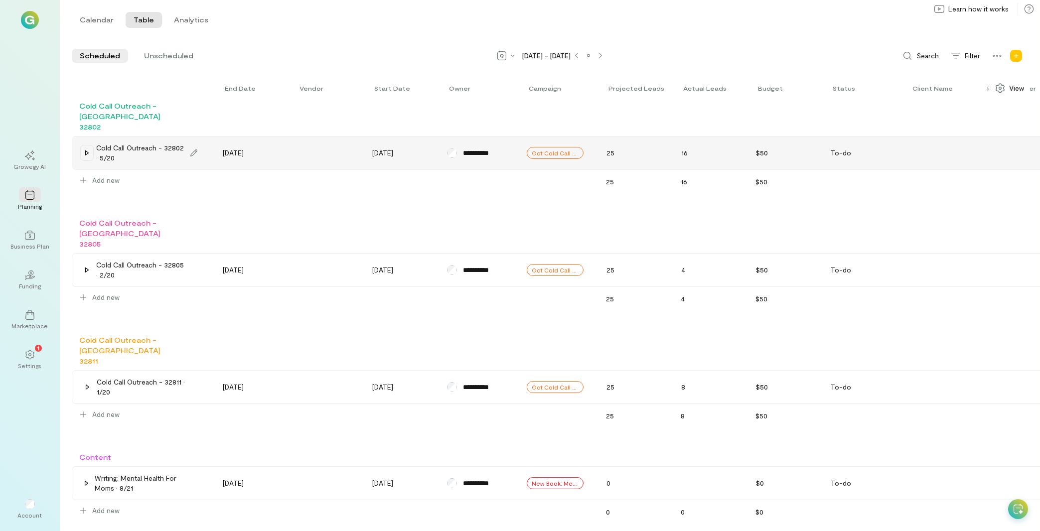
click at [88, 150] on icon at bounding box center [86, 152] width 3 height 5
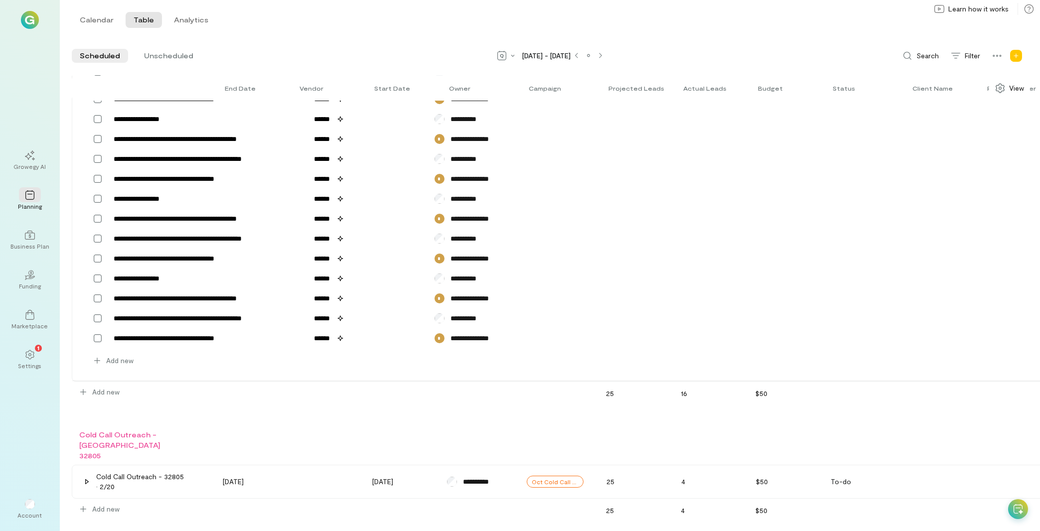
scroll to position [267, 0]
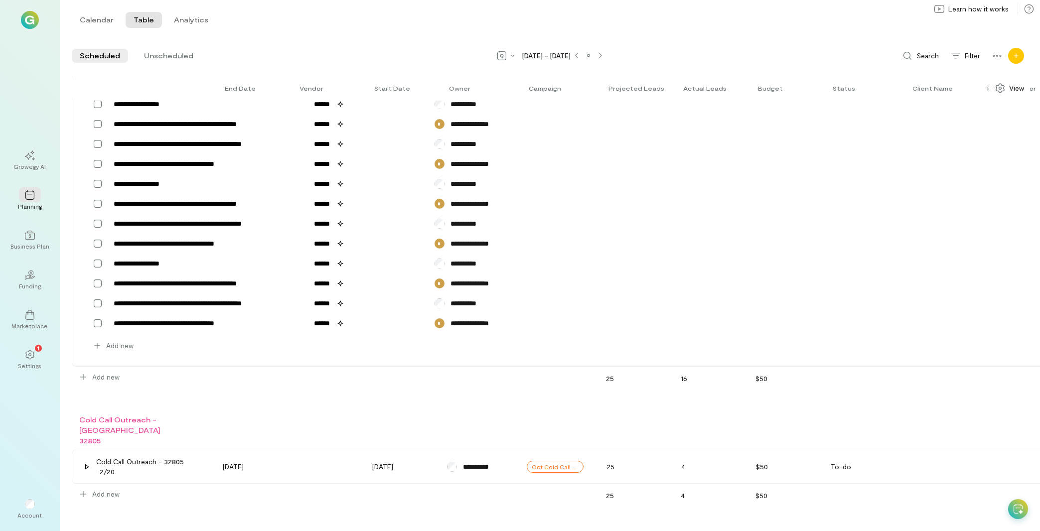
click at [1019, 54] on div "Add new program" at bounding box center [1016, 56] width 16 height 16
click at [1011, 54] on div "Add new program" at bounding box center [1016, 56] width 16 height 16
click at [996, 53] on icon at bounding box center [997, 56] width 10 height 10
click at [917, 53] on span "Search" at bounding box center [927, 56] width 22 height 10
click at [668, 33] on div "Calendar Table Analytics Calendar Table Analytics" at bounding box center [550, 20] width 980 height 40
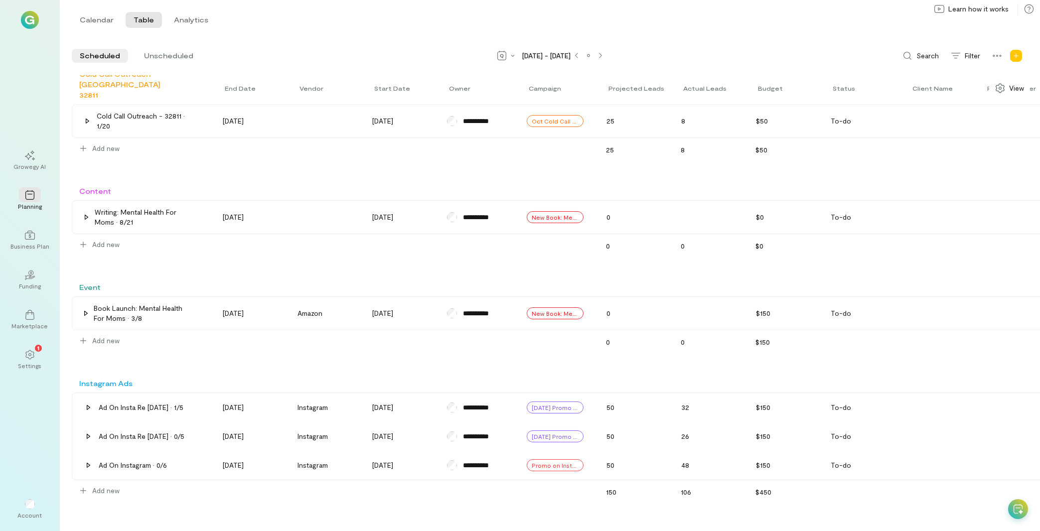
scroll to position [747, 0]
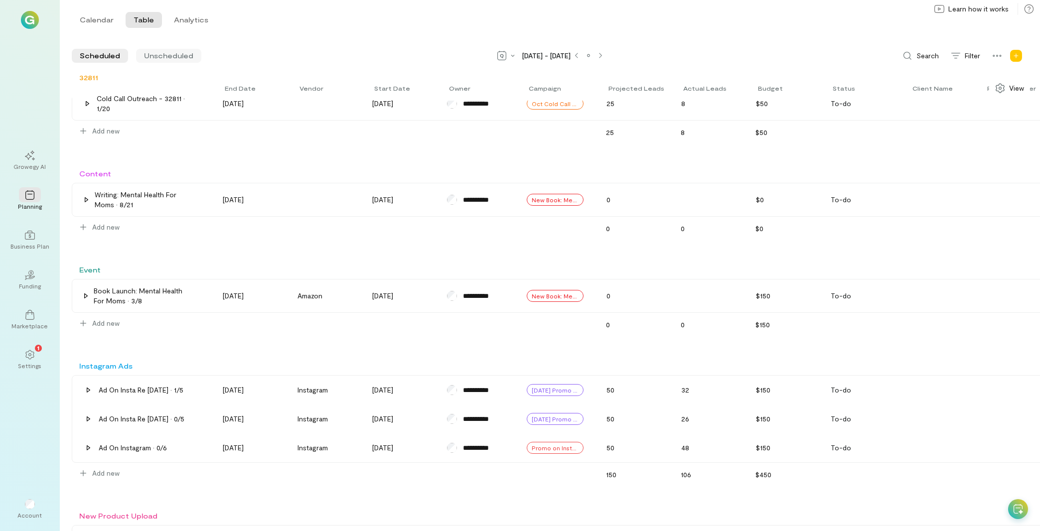
click at [168, 55] on span "Unscheduled" at bounding box center [168, 56] width 49 height 10
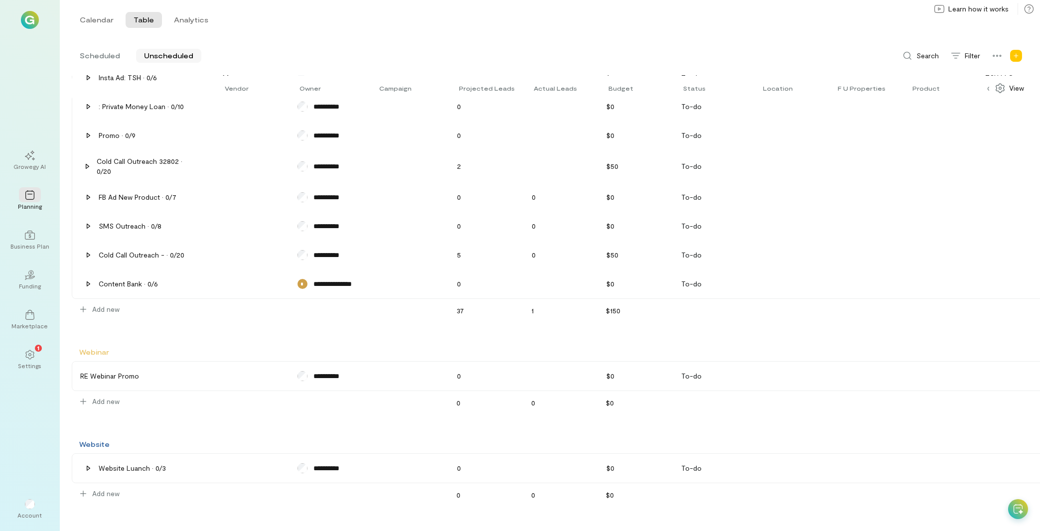
scroll to position [560, 0]
click at [118, 102] on div ": Private Money Loan · 0/10" at bounding box center [141, 107] width 85 height 10
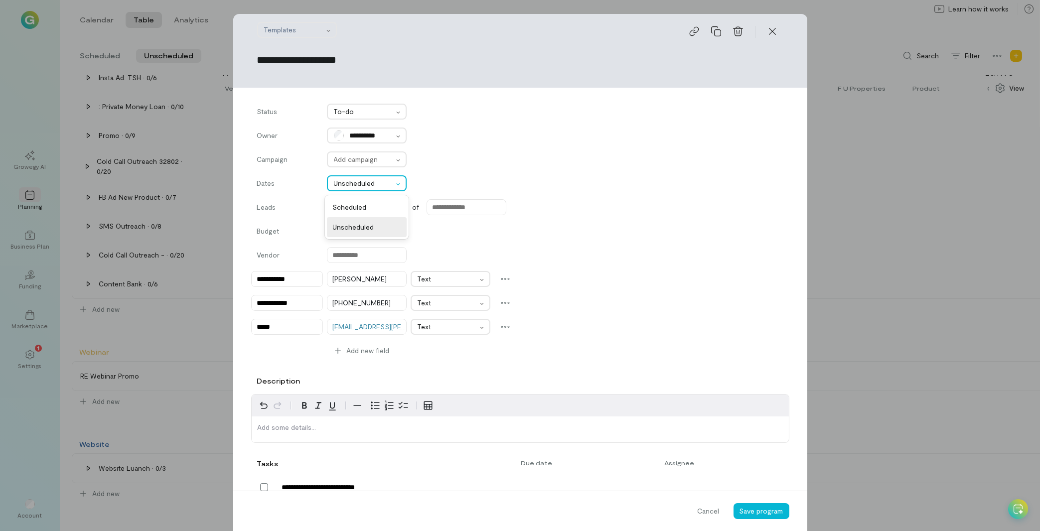
click at [381, 182] on div at bounding box center [363, 183] width 59 height 12
click at [362, 213] on div "Scheduled" at bounding box center [367, 207] width 80 height 20
type input "******"
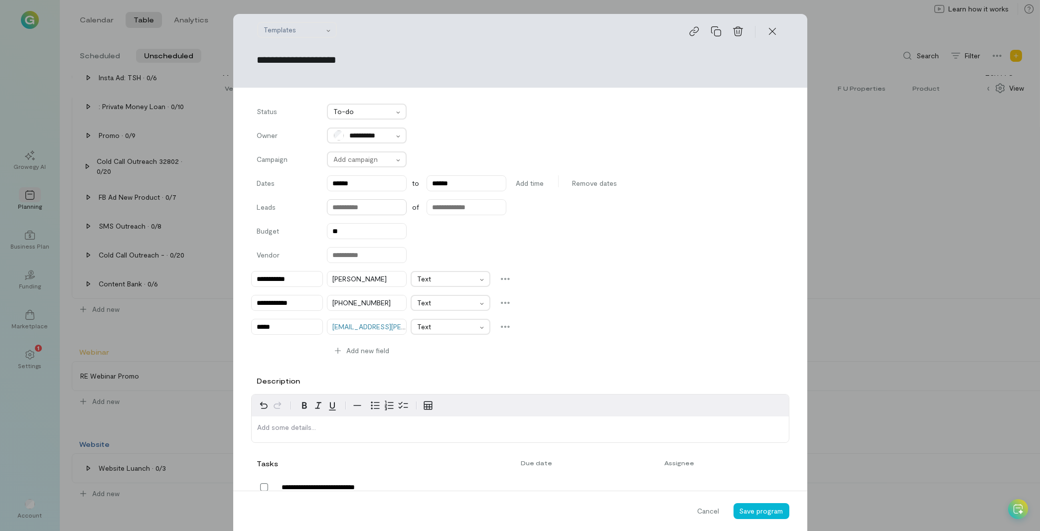
type input "******"
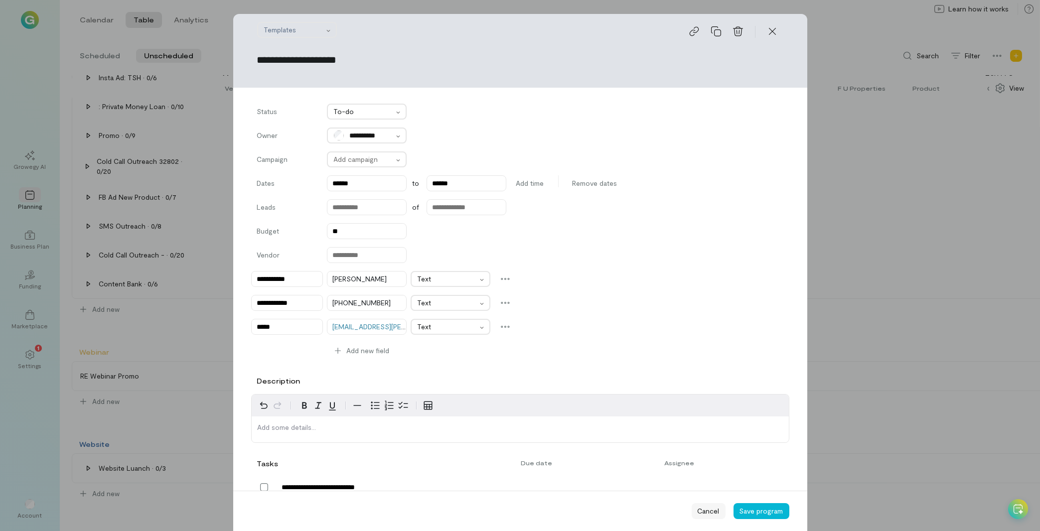
click at [701, 512] on span "Cancel" at bounding box center [709, 511] width 22 height 10
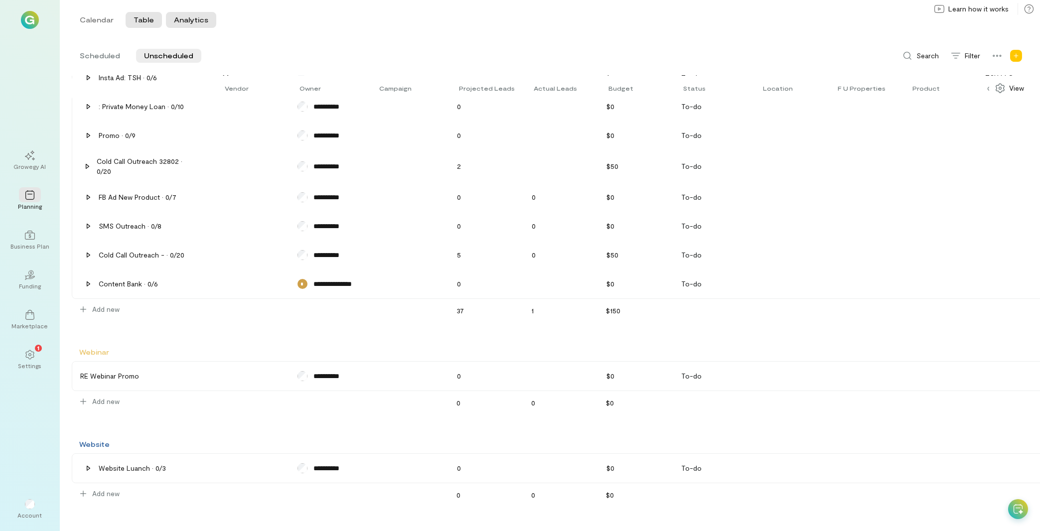
click at [192, 20] on button "Analytics" at bounding box center [191, 20] width 50 height 16
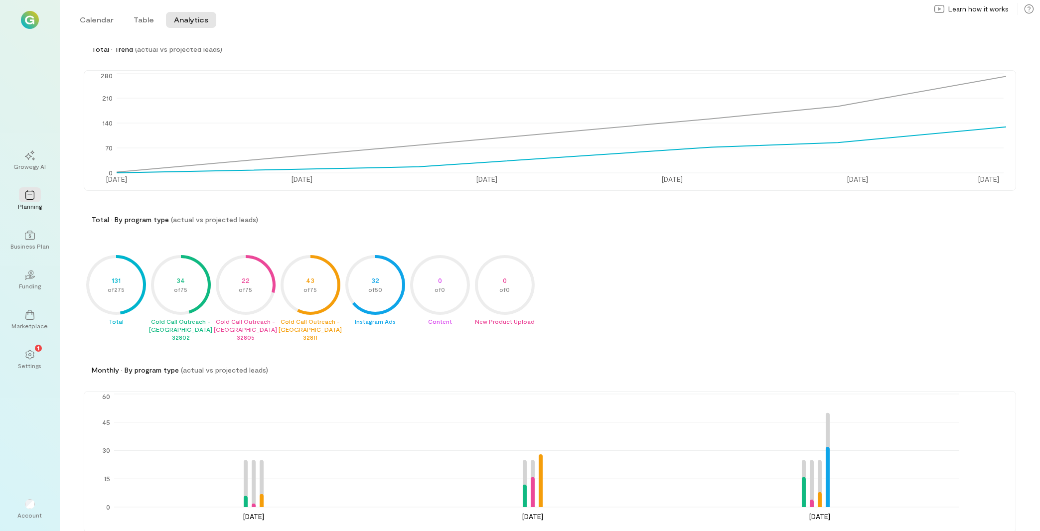
scroll to position [77, 0]
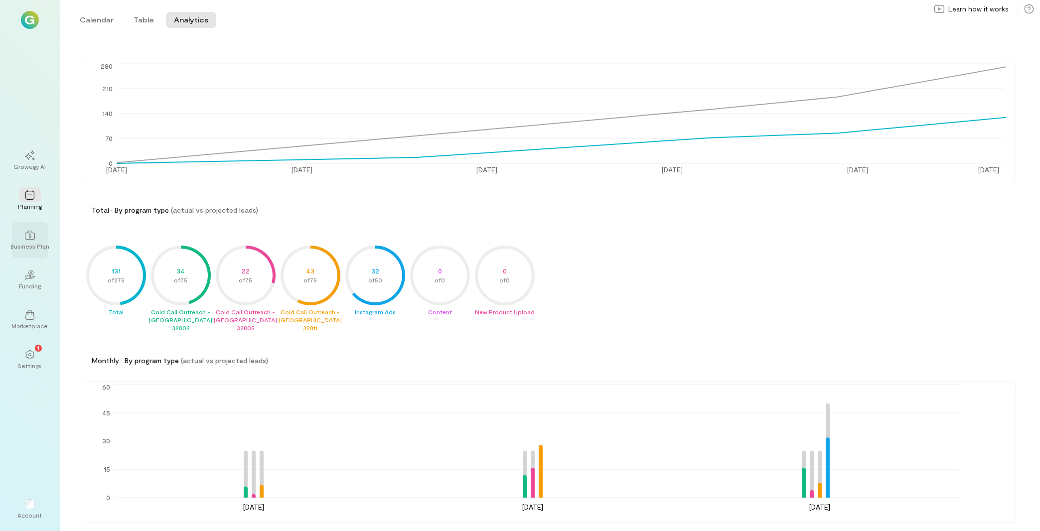
click at [30, 249] on div "Business Plan" at bounding box center [29, 246] width 39 height 8
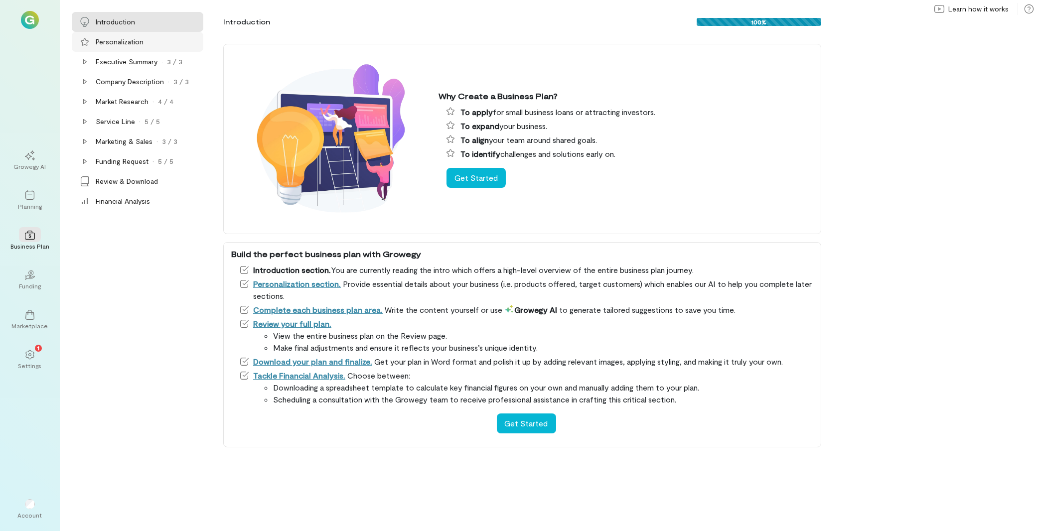
click at [140, 44] on div "Personalization" at bounding box center [120, 42] width 48 height 10
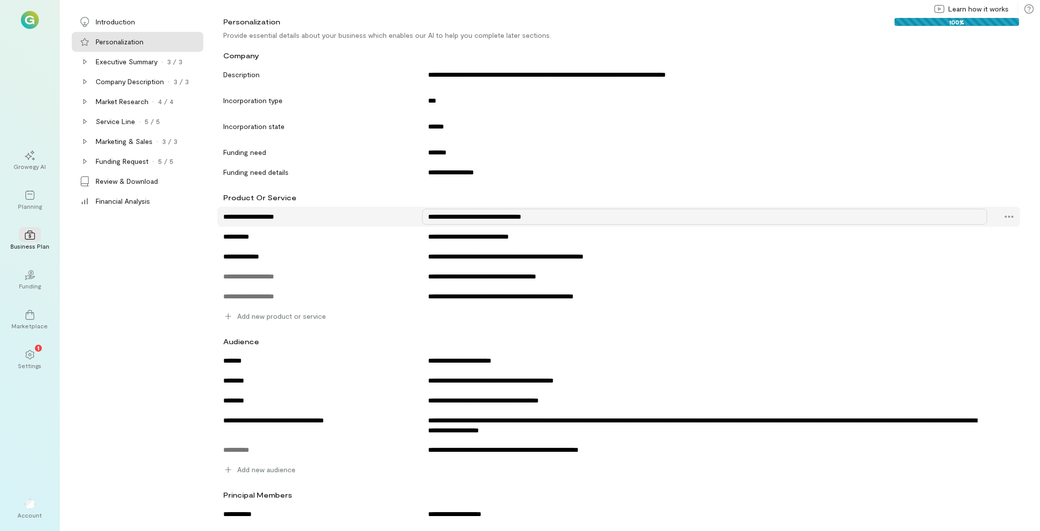
scroll to position [70, 0]
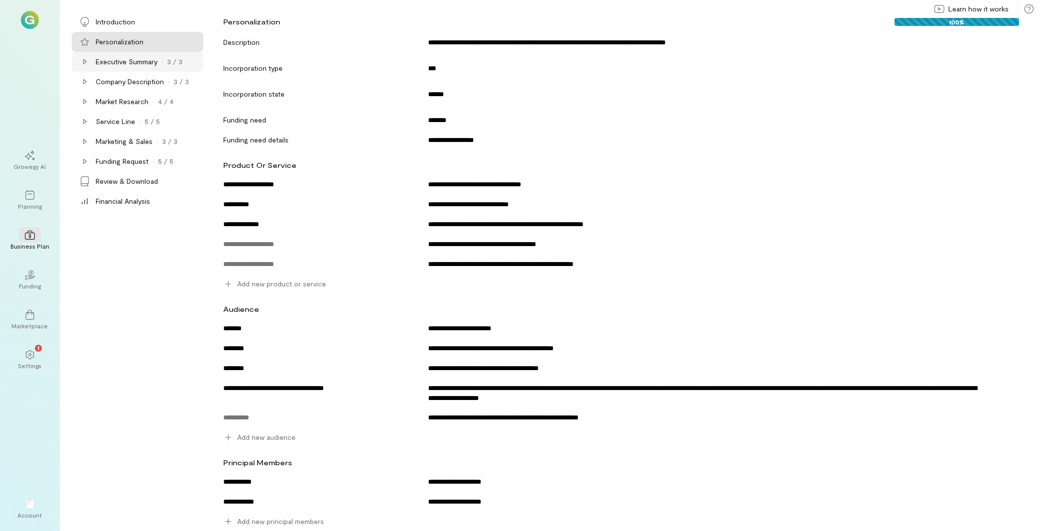
click at [82, 61] on icon at bounding box center [85, 62] width 8 height 8
click at [127, 82] on div "Product" at bounding box center [116, 82] width 25 height 10
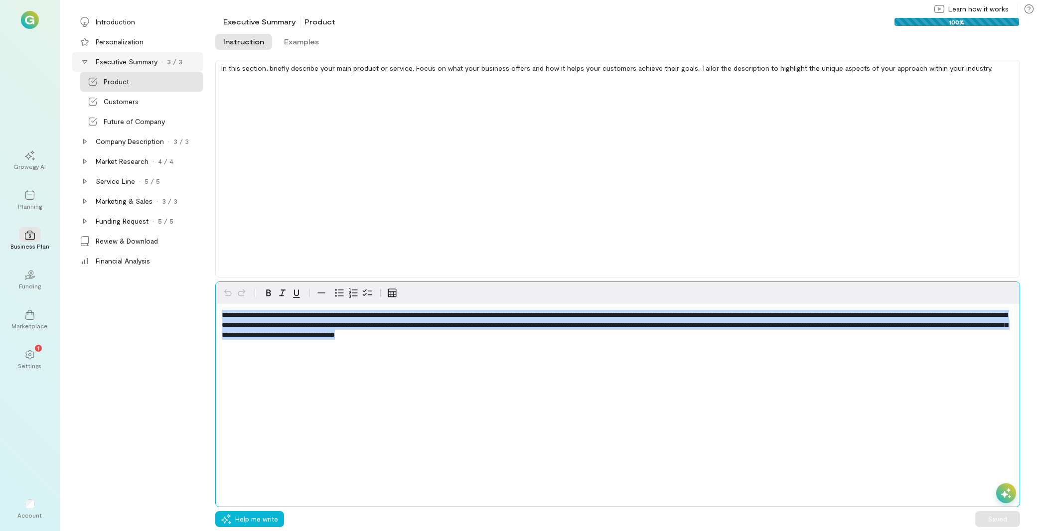
drag, startPoint x: 767, startPoint y: 339, endPoint x: 107, endPoint y: 296, distance: 661.6
click at [215, 296] on div "**********" at bounding box center [617, 395] width 805 height 226
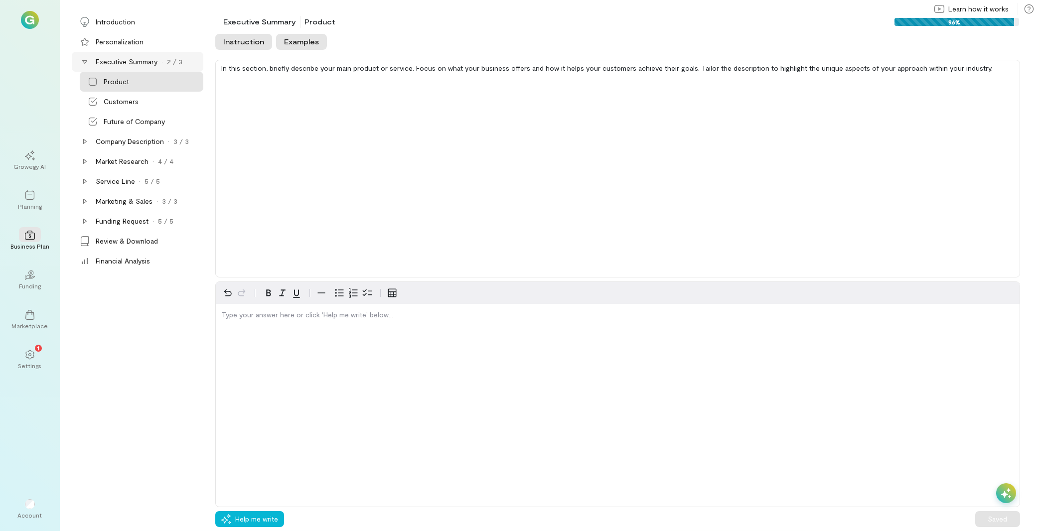
click at [314, 41] on button "Examples" at bounding box center [301, 42] width 51 height 16
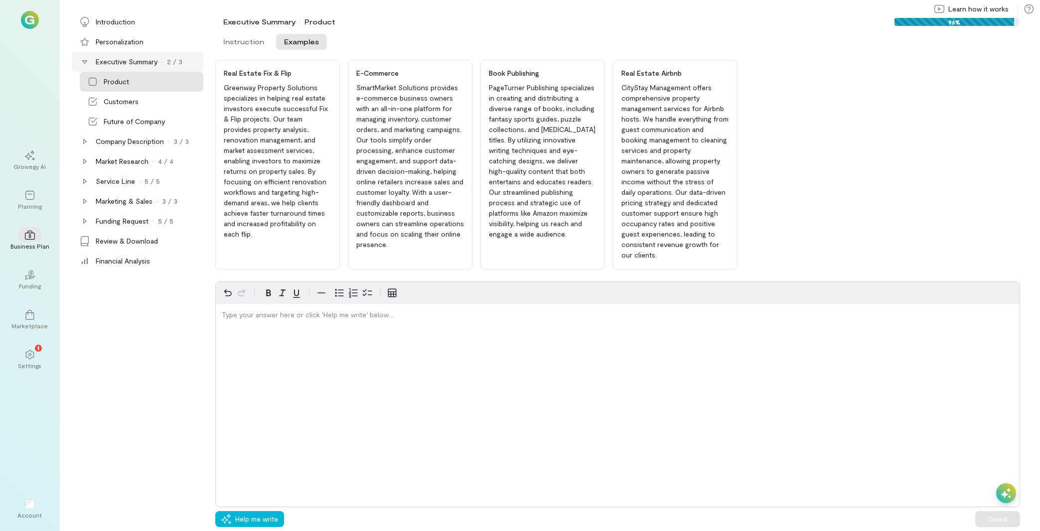
click at [417, 418] on div "Type your answer here or click 'Help me write' below…" at bounding box center [617, 395] width 805 height 226
click at [264, 517] on span "Help me write" at bounding box center [256, 519] width 43 height 10
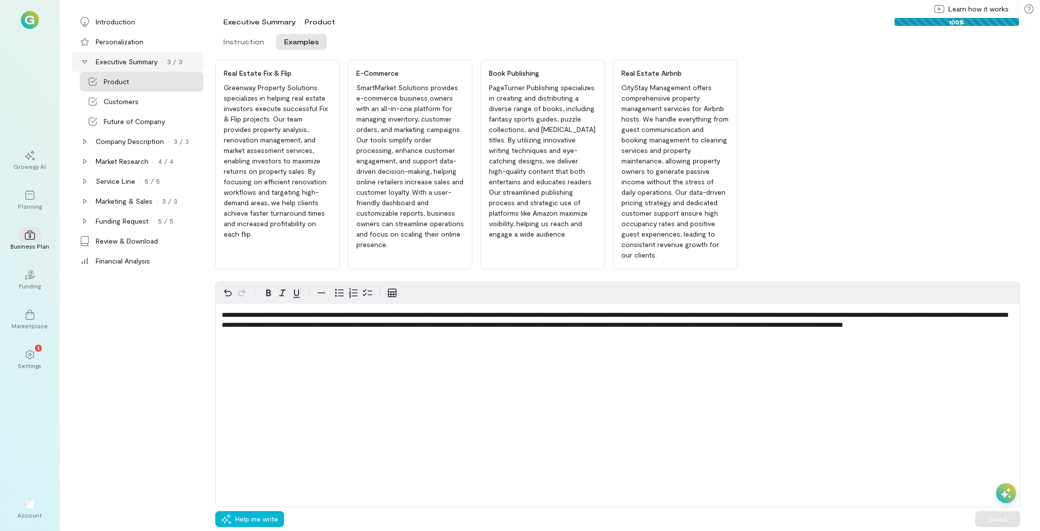
click at [1006, 490] on icon at bounding box center [1006, 493] width 10 height 10
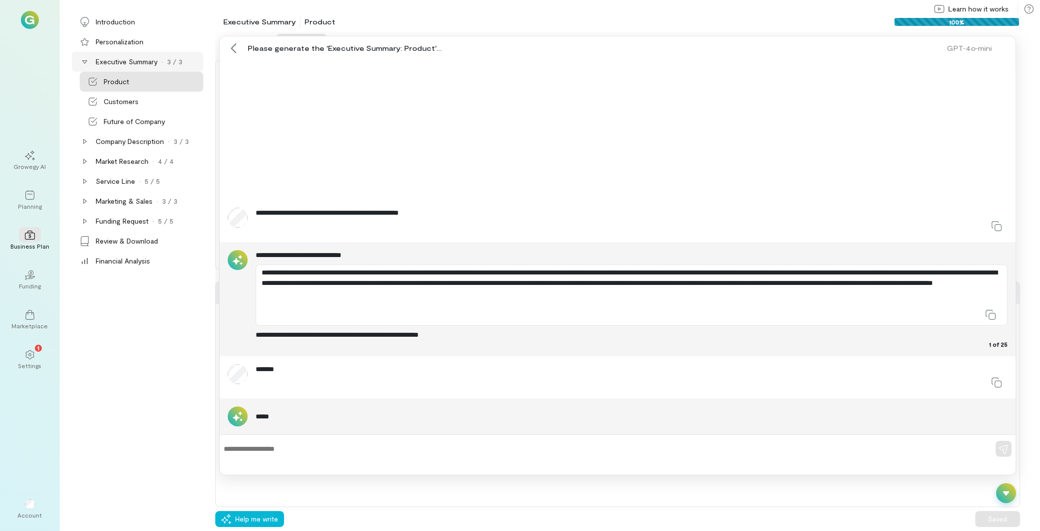
click at [1005, 494] on icon at bounding box center [1006, 493] width 6 height 4
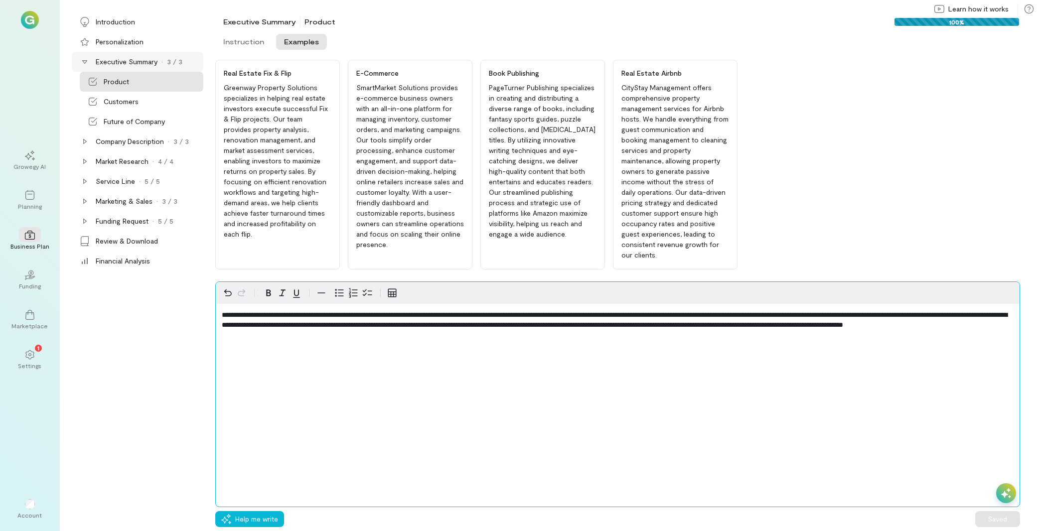
click at [410, 328] on span "**********" at bounding box center [614, 319] width 785 height 17
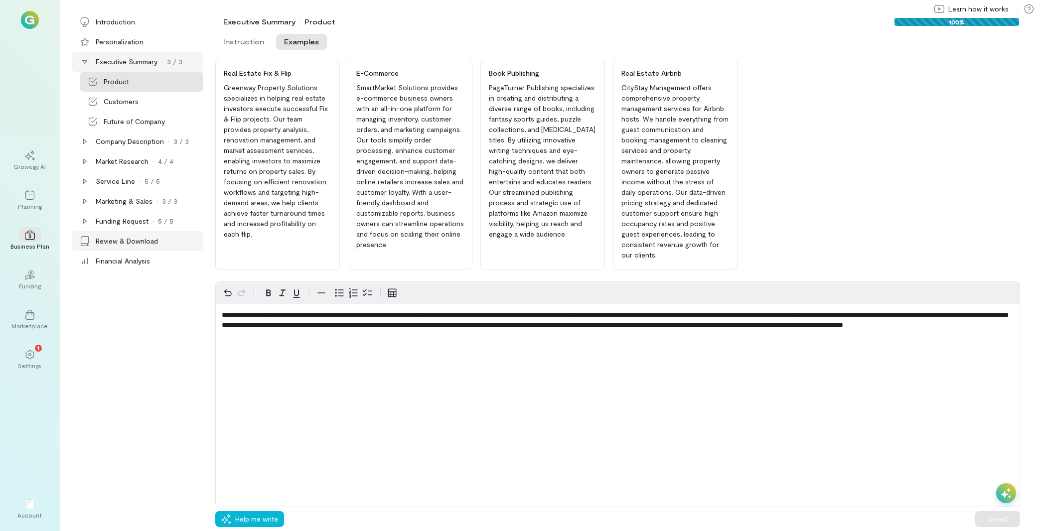
click at [154, 248] on div "Review & Download" at bounding box center [138, 241] width 132 height 20
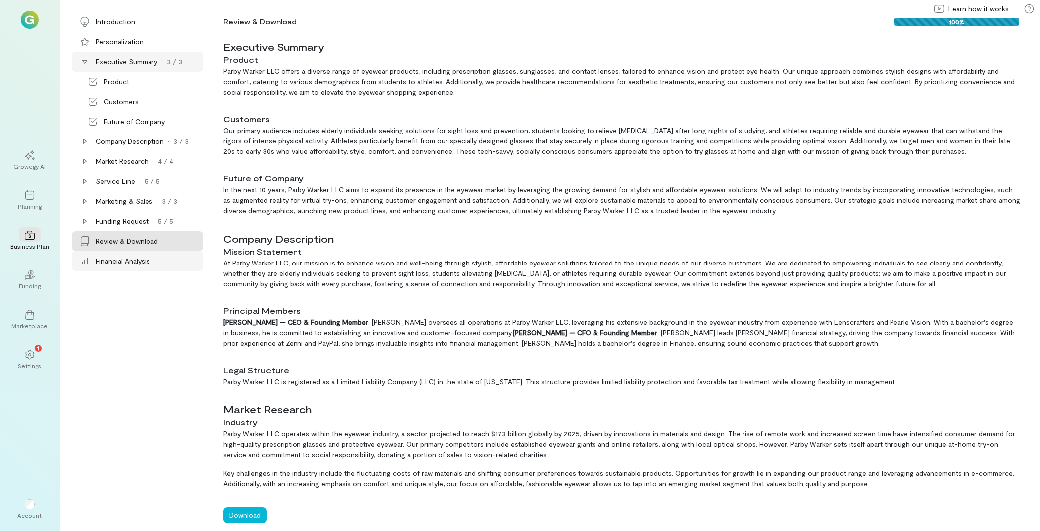
click at [144, 262] on div "Financial Analysis" at bounding box center [123, 261] width 54 height 10
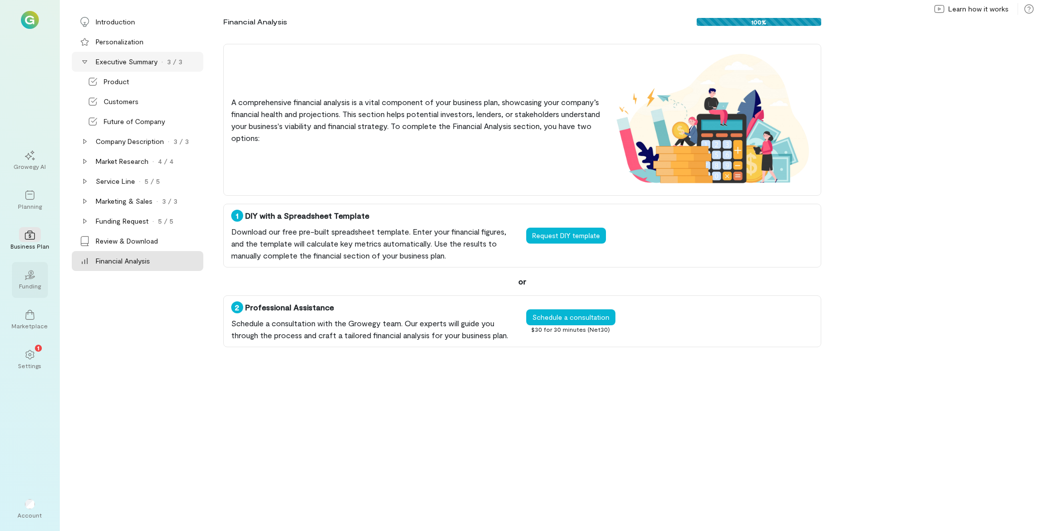
click at [43, 285] on div "02 Funding" at bounding box center [30, 280] width 36 height 36
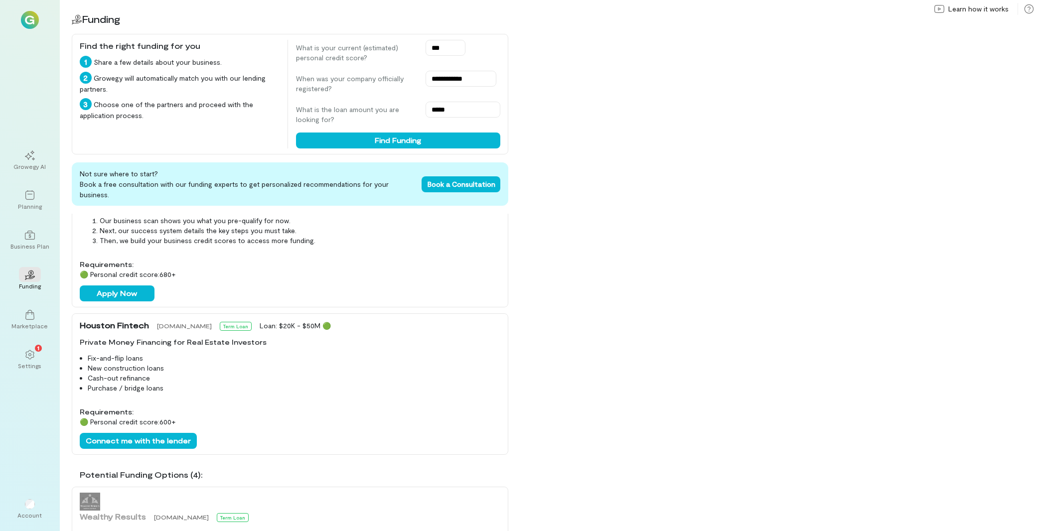
scroll to position [320, 0]
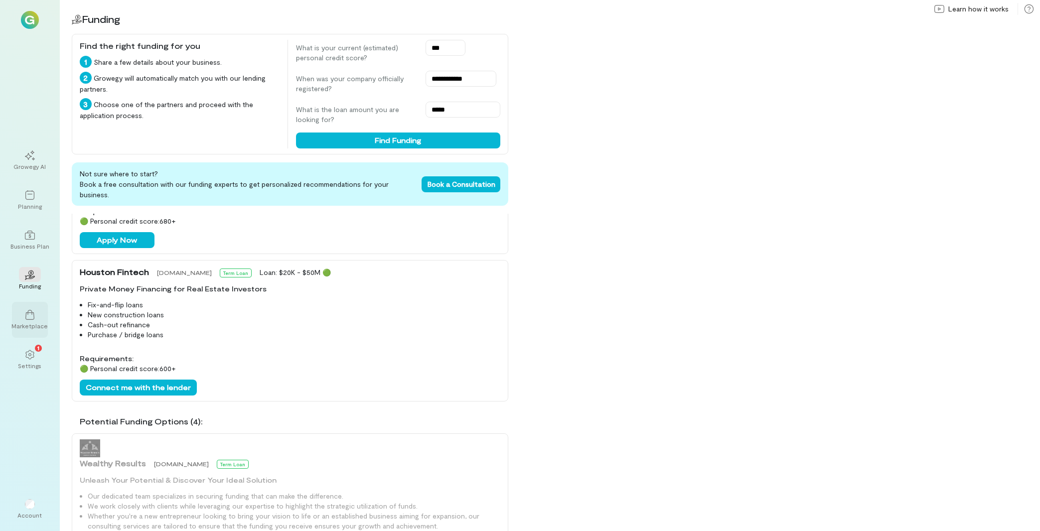
click at [44, 318] on div "Marketplace" at bounding box center [30, 320] width 36 height 36
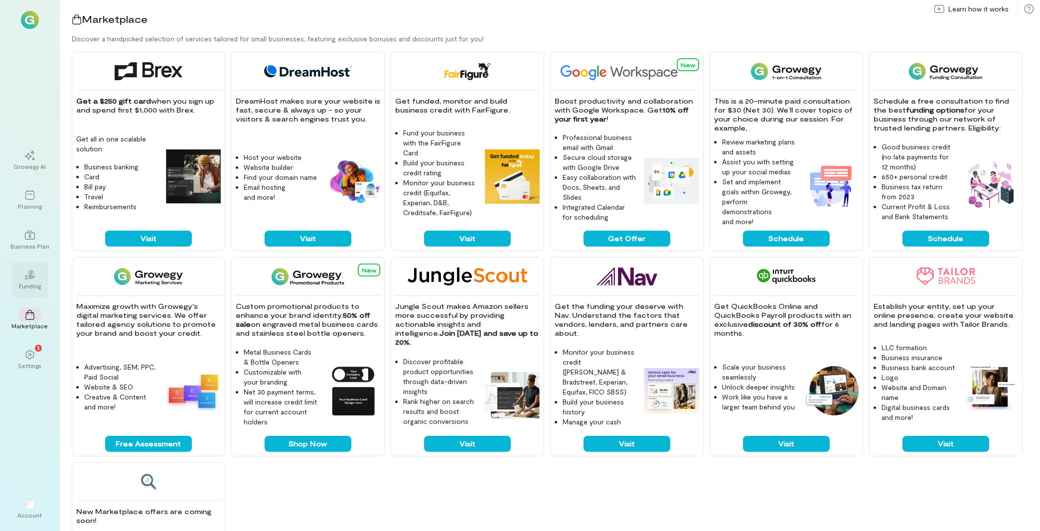
click at [24, 270] on div "02" at bounding box center [30, 274] width 22 height 15
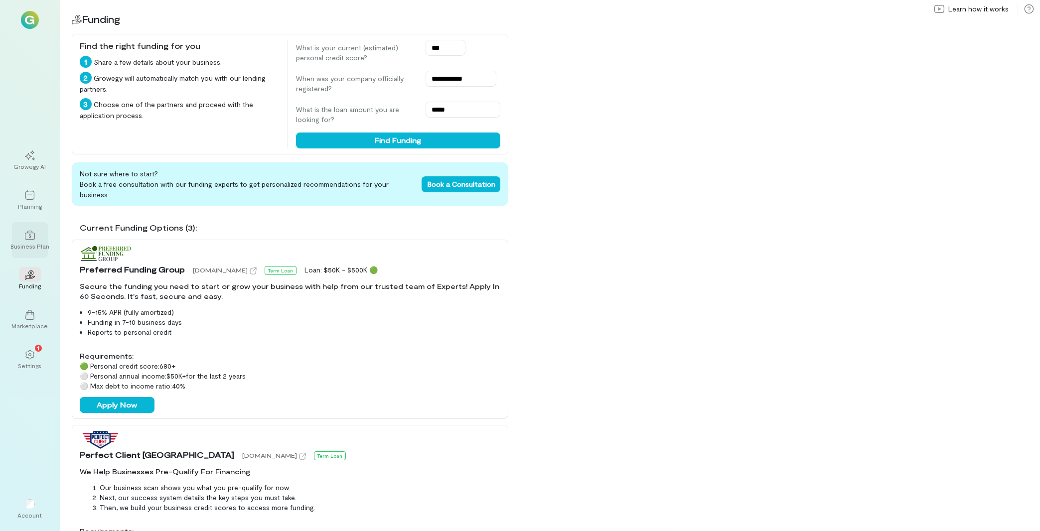
click at [15, 251] on div "Business Plan" at bounding box center [30, 240] width 36 height 36
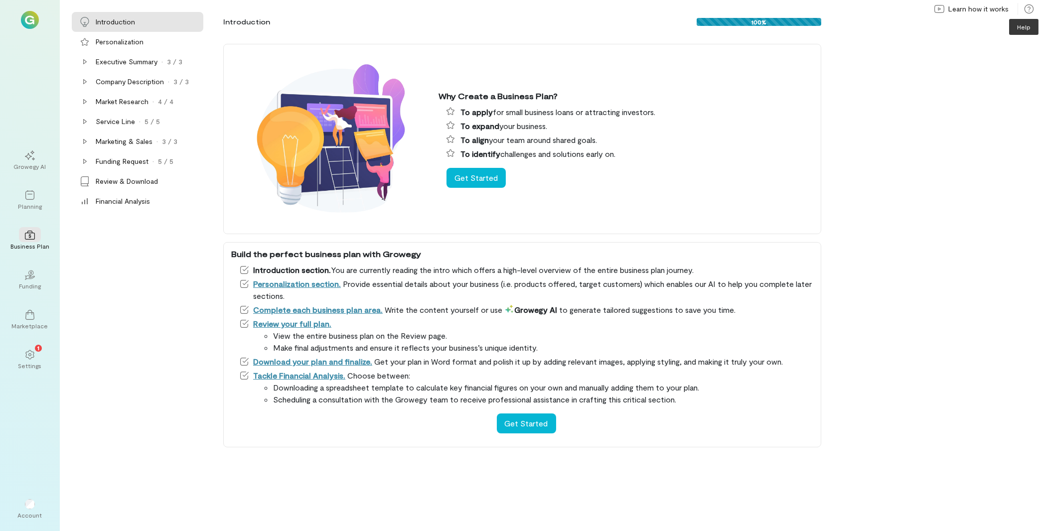
click at [1033, 9] on icon at bounding box center [1029, 9] width 10 height 10
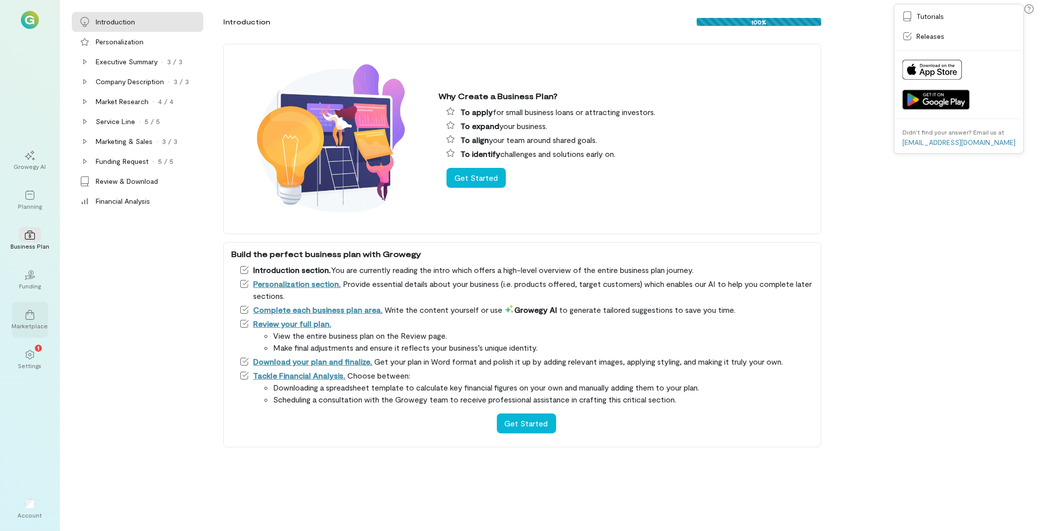
click at [36, 326] on div "Marketplace" at bounding box center [30, 326] width 36 height 8
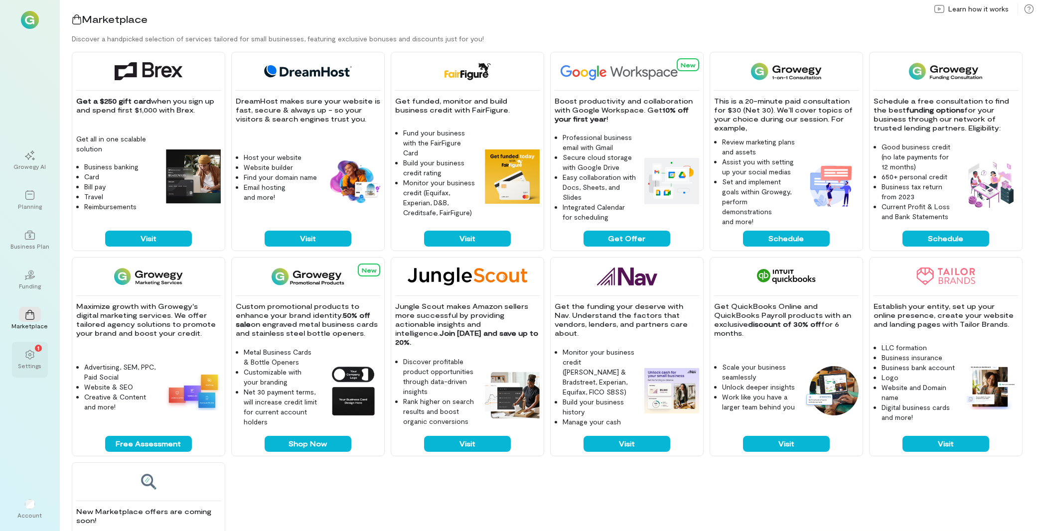
click at [27, 359] on icon at bounding box center [30, 355] width 10 height 10
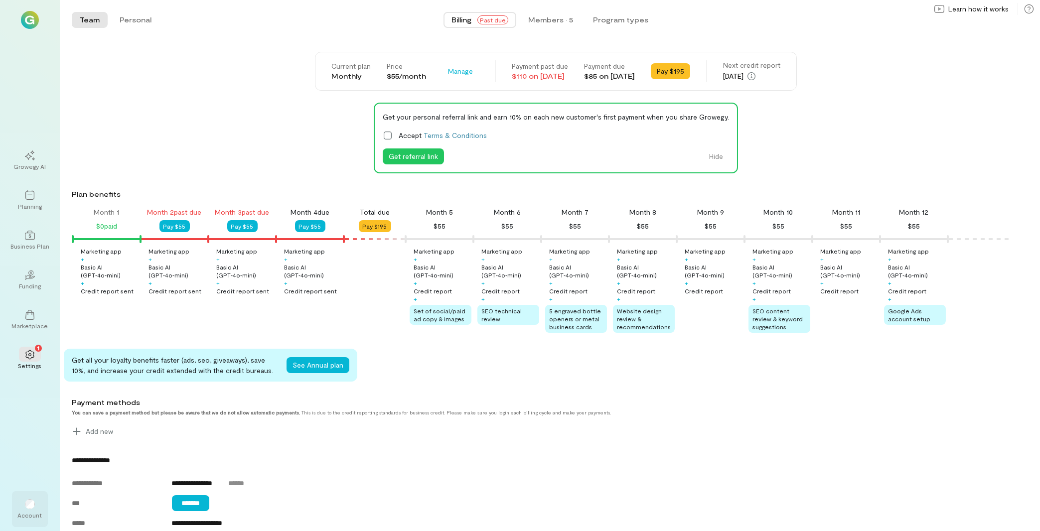
click at [33, 516] on div "Account" at bounding box center [30, 515] width 24 height 8
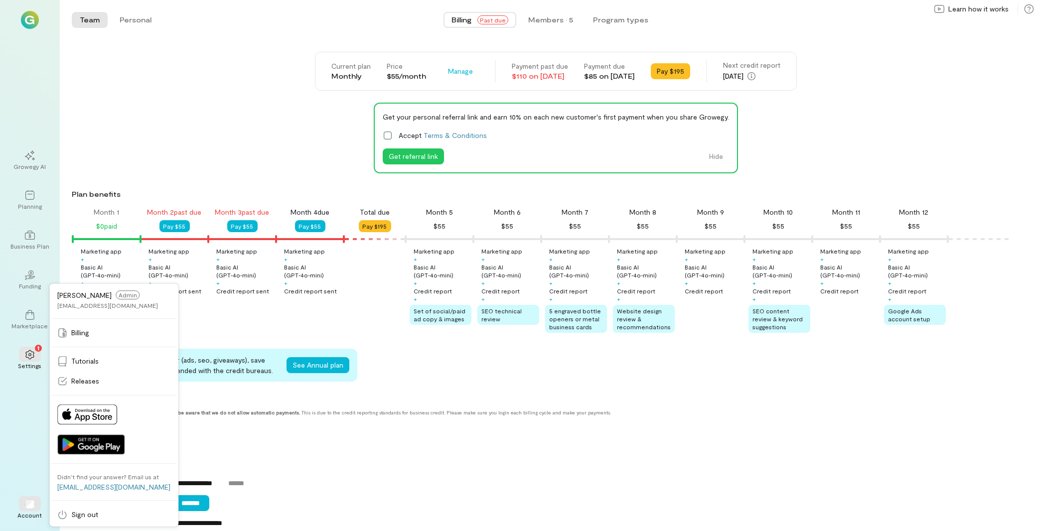
click at [621, 370] on div "Get all your loyalty benefits faster (ads, seo, giveaways), save 10%, and incre…" at bounding box center [552, 365] width 976 height 33
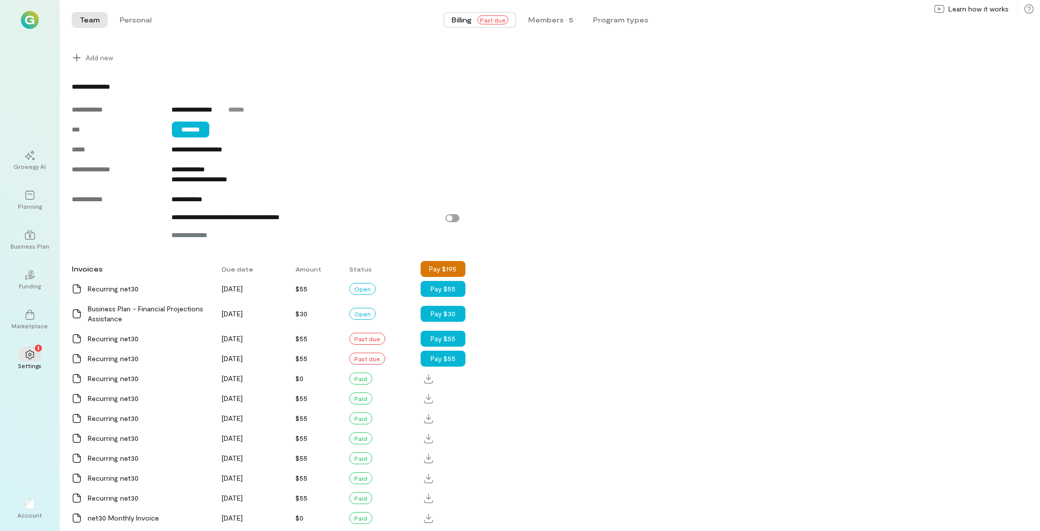
scroll to position [407, 0]
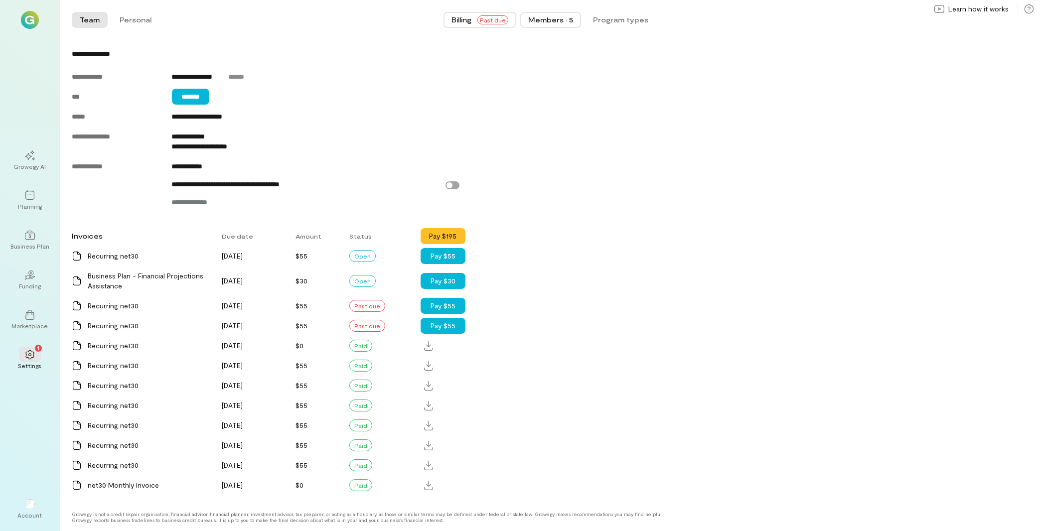
click at [548, 21] on div "Members · 5" at bounding box center [550, 20] width 45 height 10
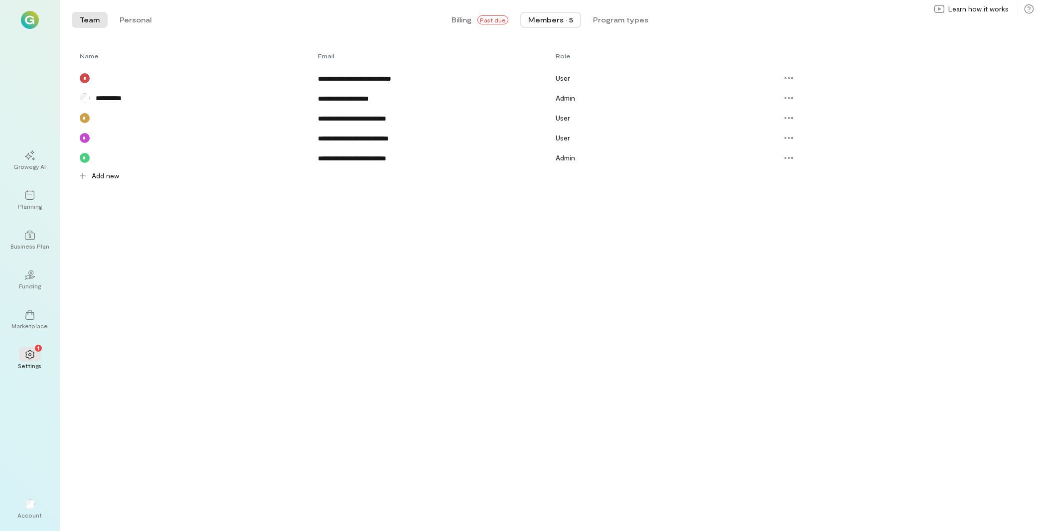
scroll to position [0, 0]
drag, startPoint x: 311, startPoint y: 118, endPoint x: 437, endPoint y: 113, distance: 126.6
click at [437, 113] on div "**********" at bounding box center [544, 118] width 944 height 20
click at [114, 169] on div "Add new" at bounding box center [98, 176] width 53 height 16
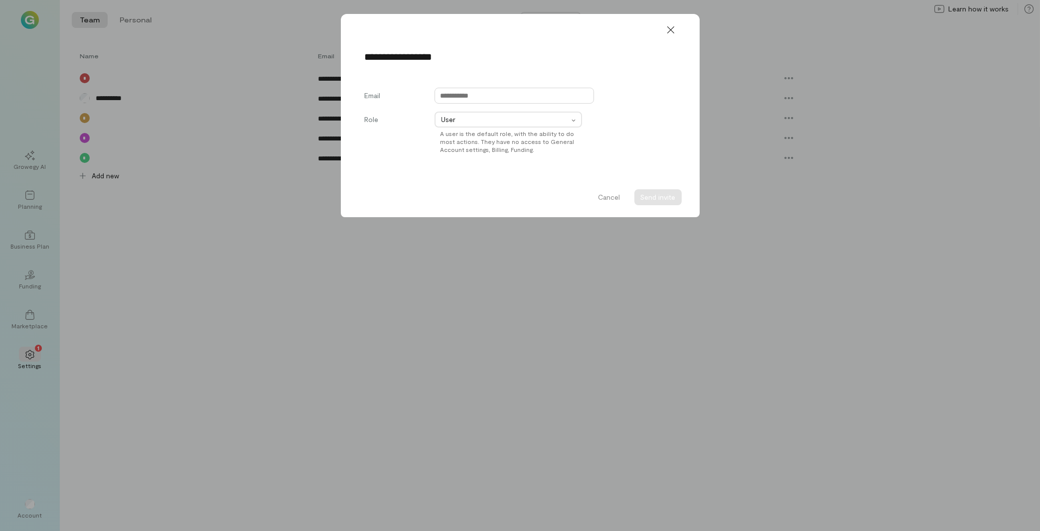
click at [493, 91] on input "text" at bounding box center [513, 96] width 159 height 16
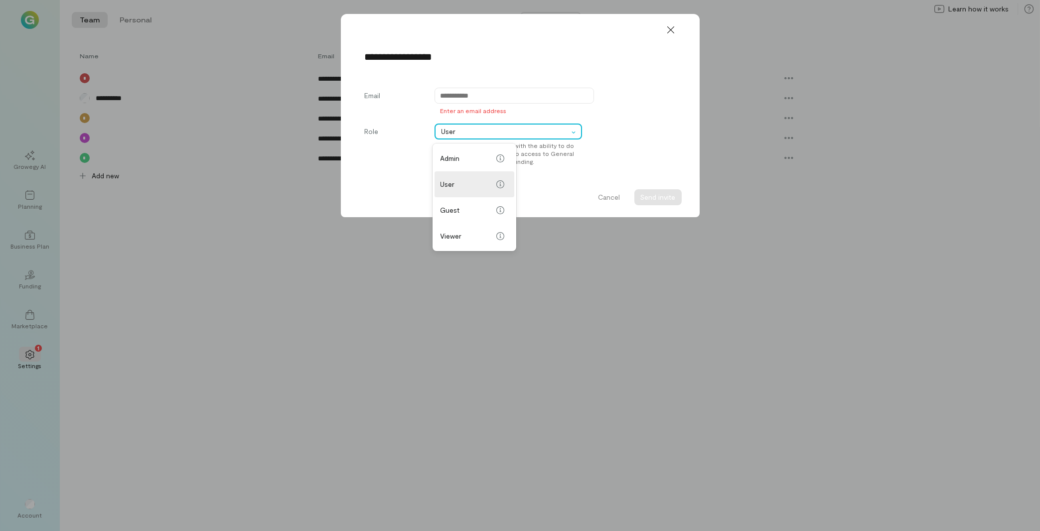
click at [576, 122] on div "Email Enter an email address Role option focused, 1 of 4. 4 results available. …" at bounding box center [520, 131] width 311 height 86
click at [667, 27] on icon at bounding box center [671, 30] width 10 height 10
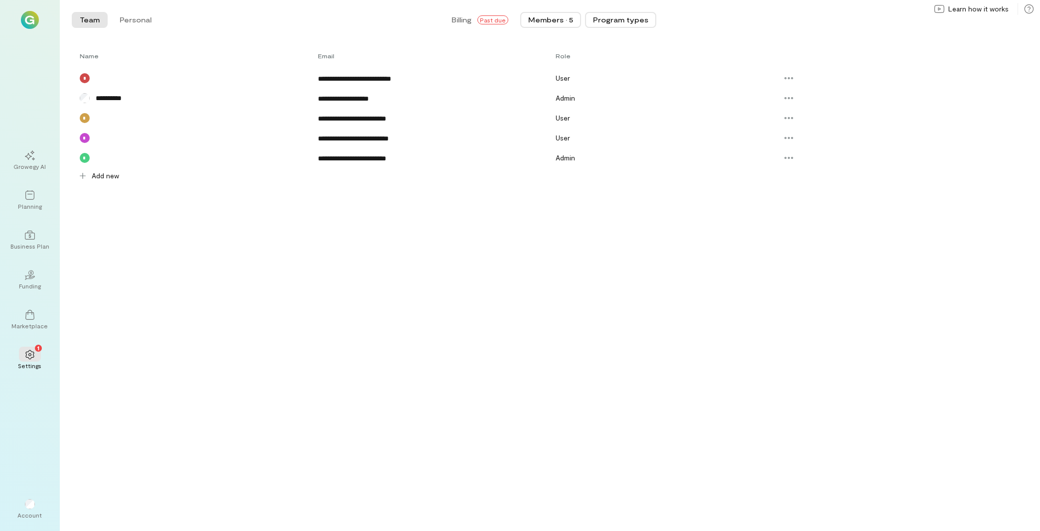
click at [628, 23] on button "Program types" at bounding box center [620, 20] width 71 height 16
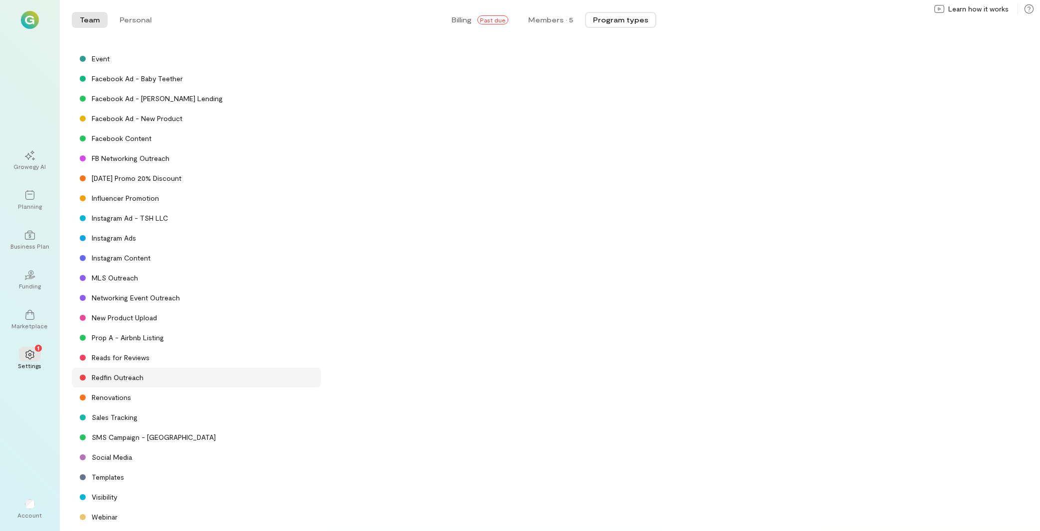
scroll to position [315, 0]
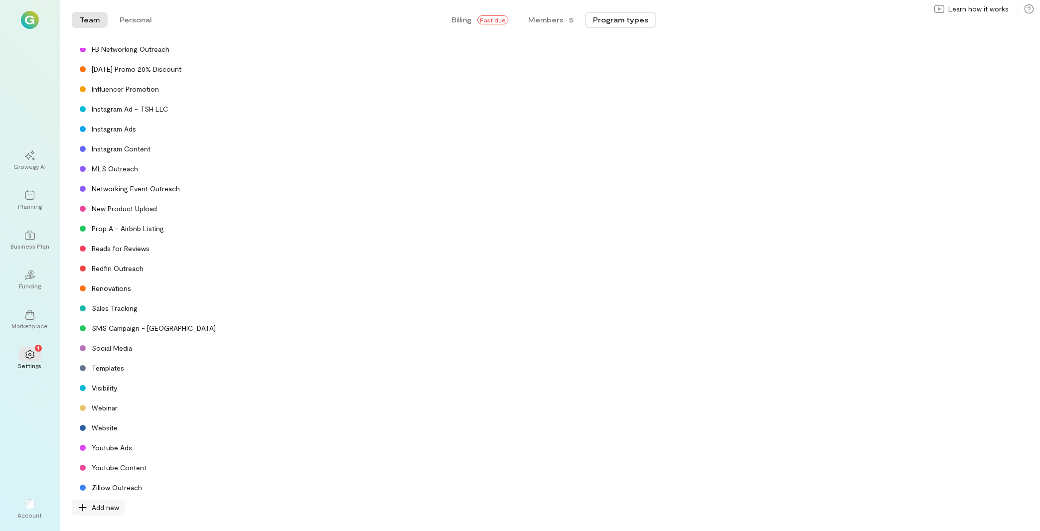
click at [103, 506] on span "Add new" at bounding box center [105, 508] width 27 height 10
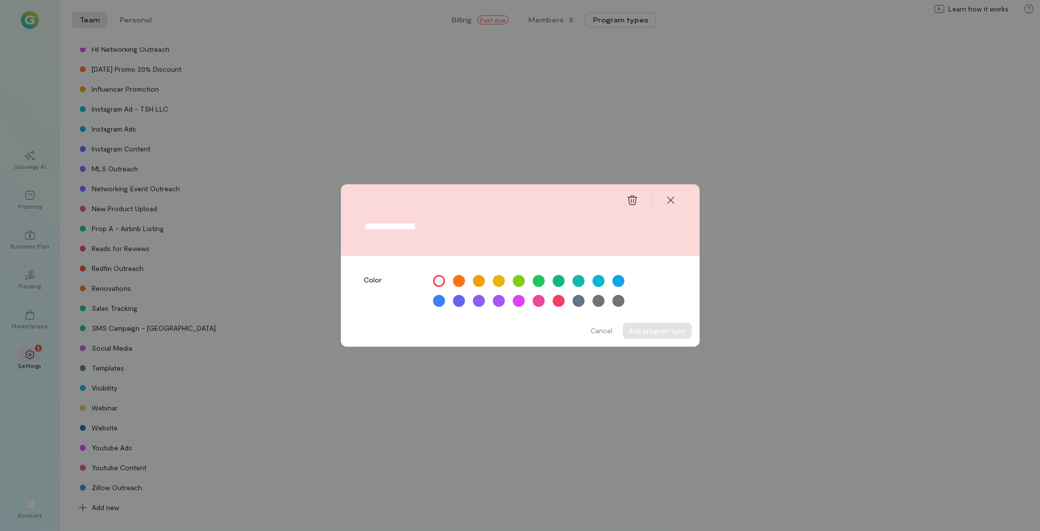
click at [395, 227] on input "text" at bounding box center [520, 226] width 311 height 11
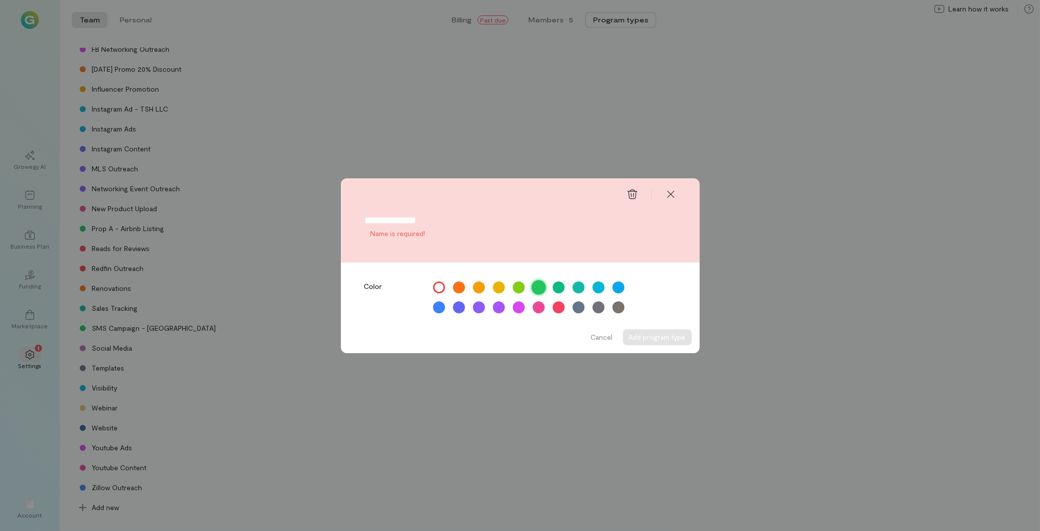
click at [541, 283] on div at bounding box center [538, 287] width 14 height 14
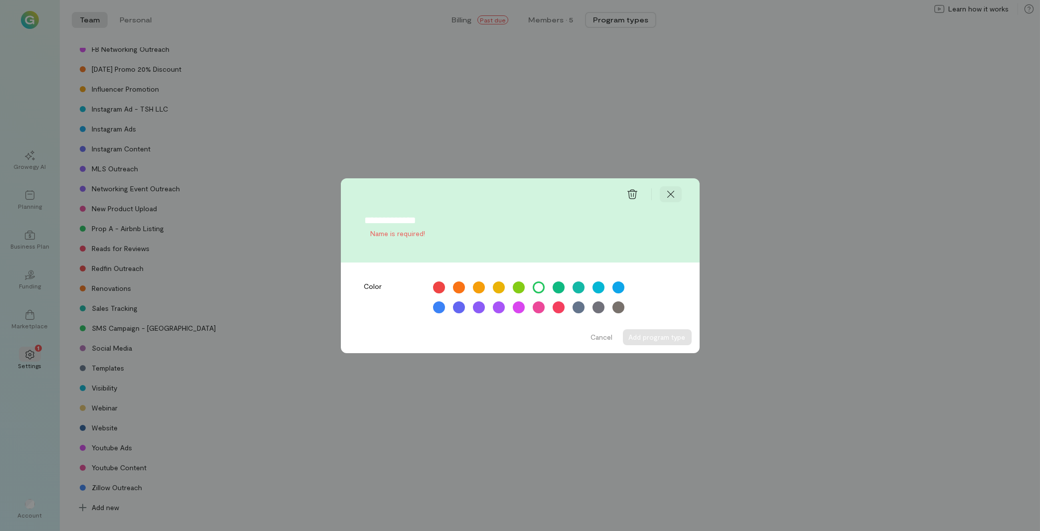
click at [670, 191] on icon at bounding box center [671, 194] width 10 height 10
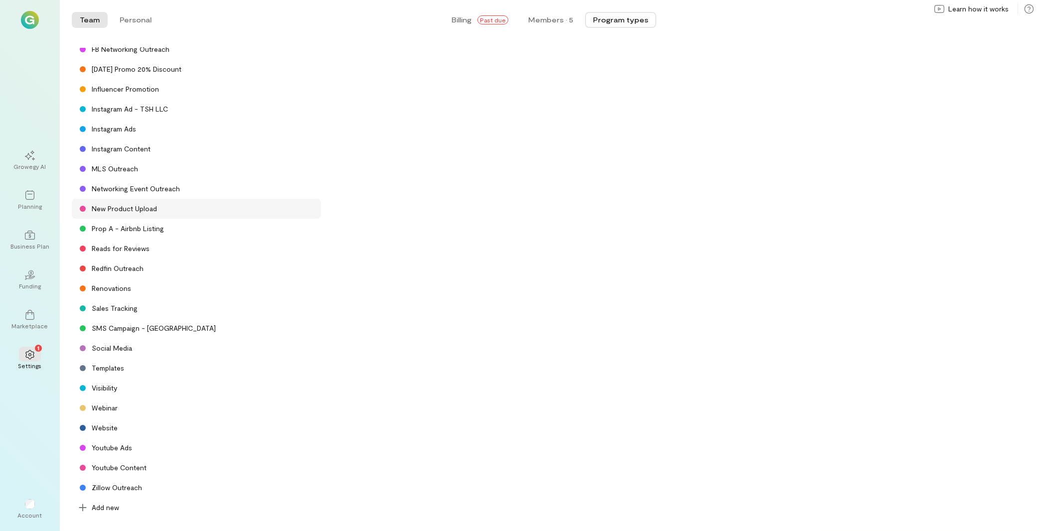
click at [108, 204] on div "New Product Upload" at bounding box center [196, 209] width 249 height 20
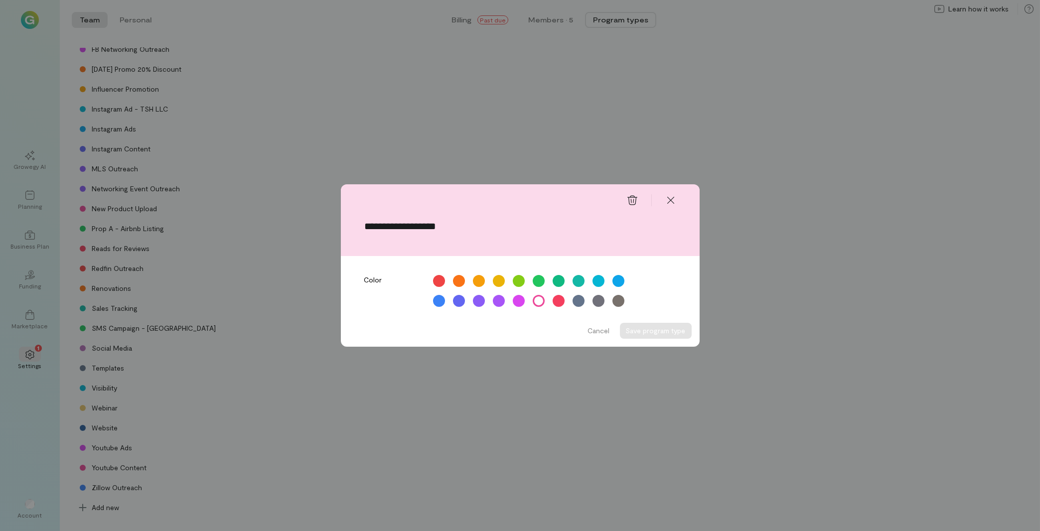
click at [405, 224] on input "**********" at bounding box center [520, 226] width 311 height 11
click at [617, 286] on div at bounding box center [618, 281] width 14 height 14
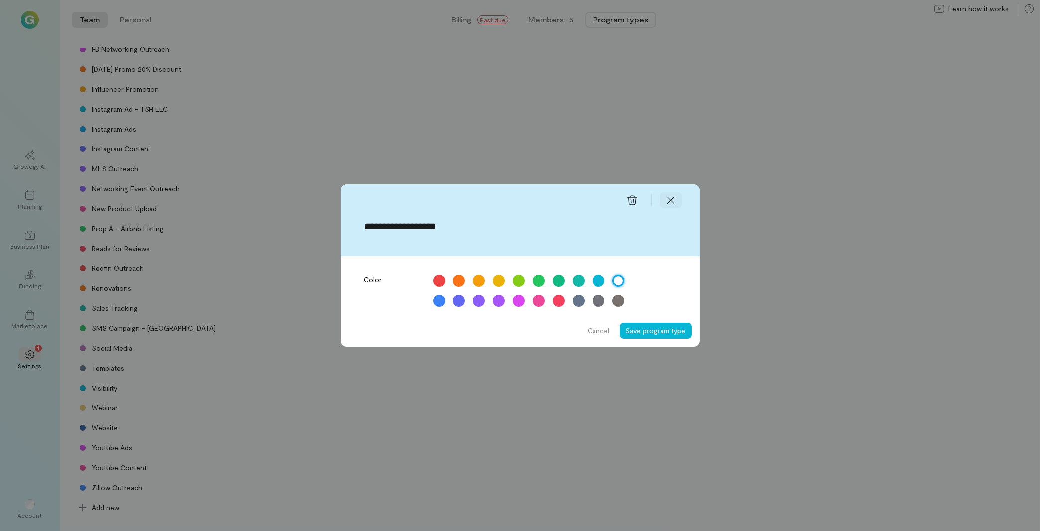
click at [671, 202] on icon at bounding box center [671, 200] width 10 height 10
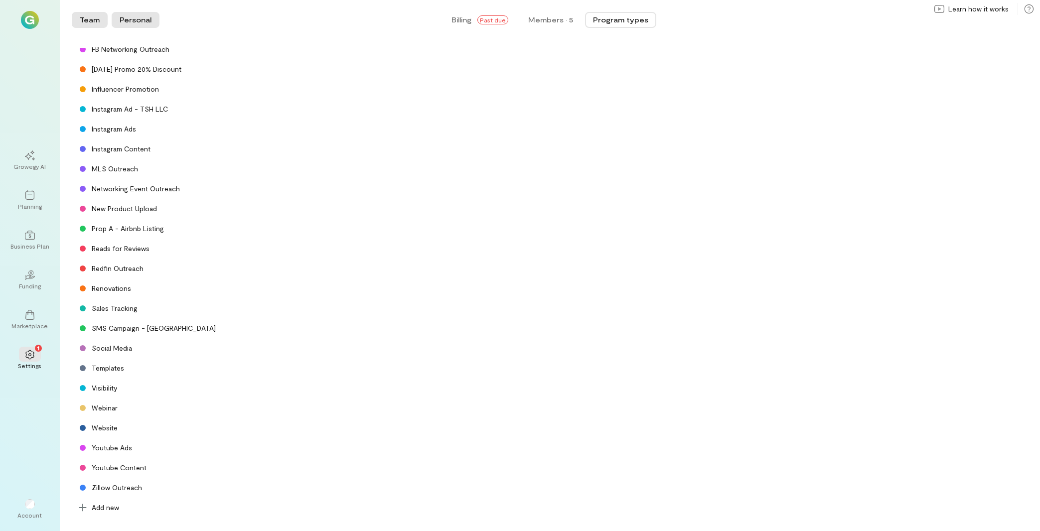
click at [130, 20] on button "Personal" at bounding box center [136, 20] width 48 height 16
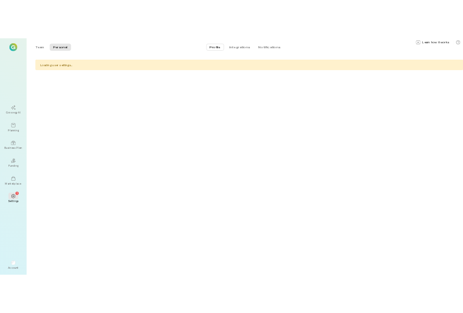
scroll to position [0, 0]
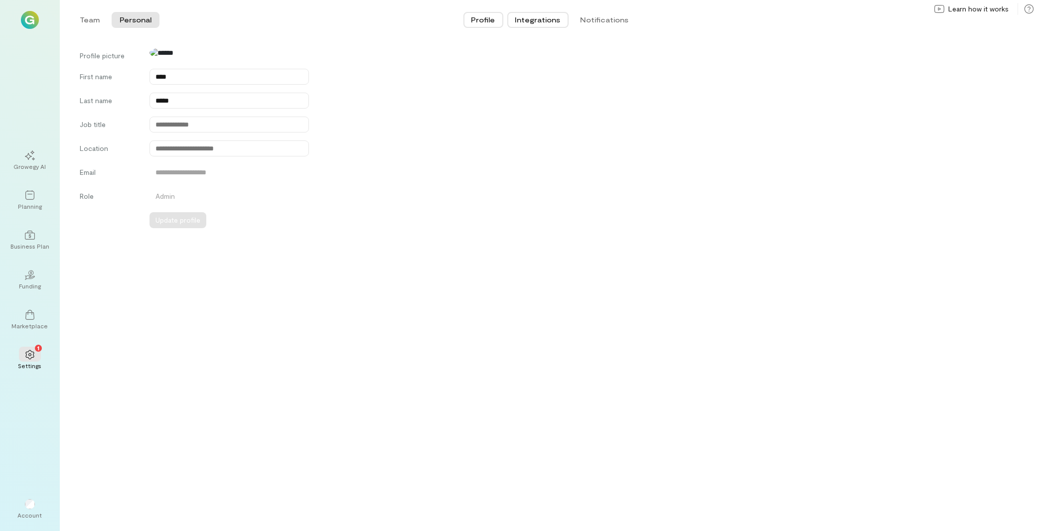
click at [550, 20] on button "Integrations" at bounding box center [537, 20] width 61 height 16
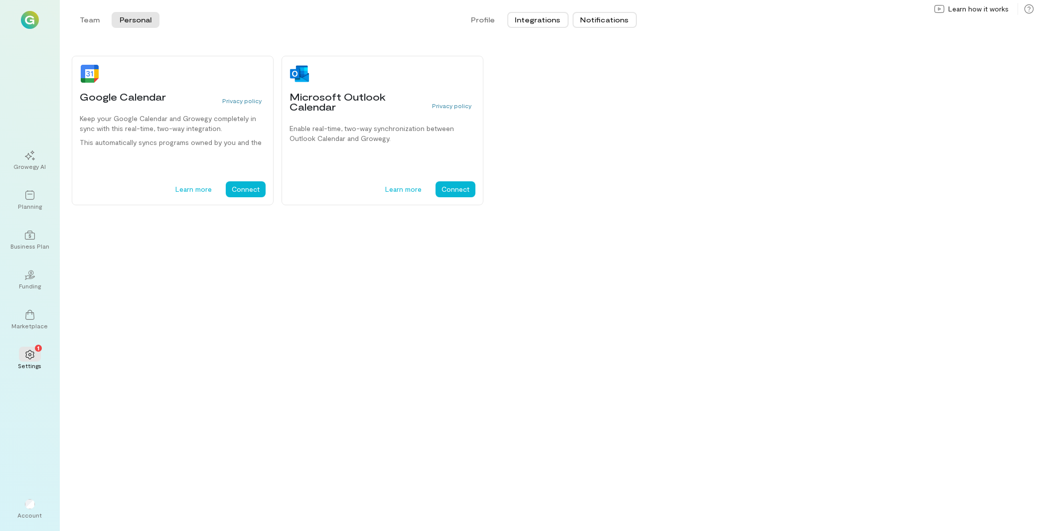
click at [605, 23] on button "Notifications" at bounding box center [604, 20] width 64 height 16
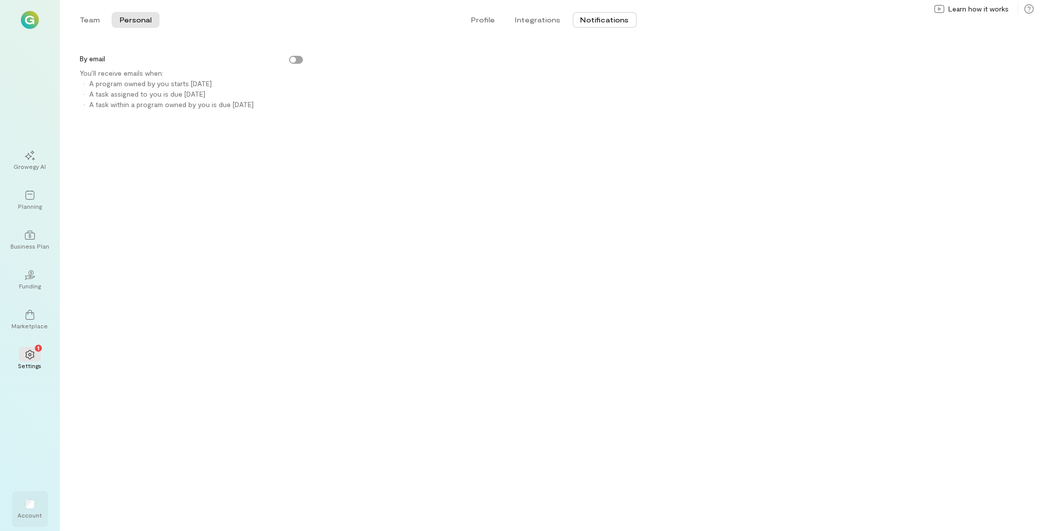
click at [26, 509] on div at bounding box center [30, 504] width 10 height 10
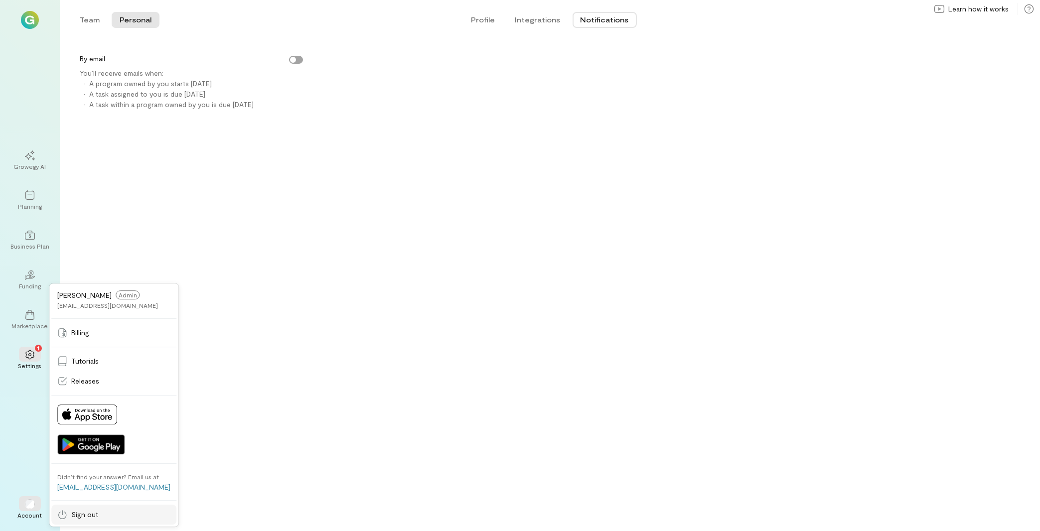
click at [75, 516] on span "Sign out" at bounding box center [84, 515] width 27 height 10
